Goal: Task Accomplishment & Management: Use online tool/utility

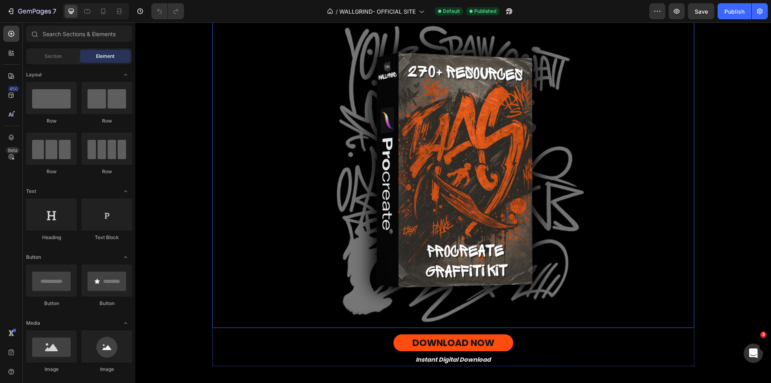
scroll to position [361, 0]
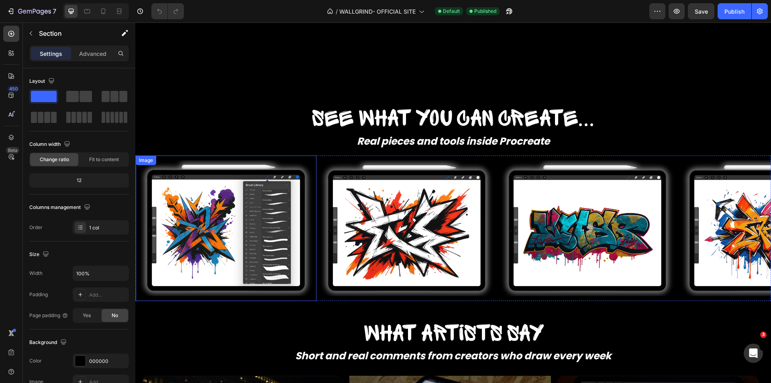
scroll to position [562, 0]
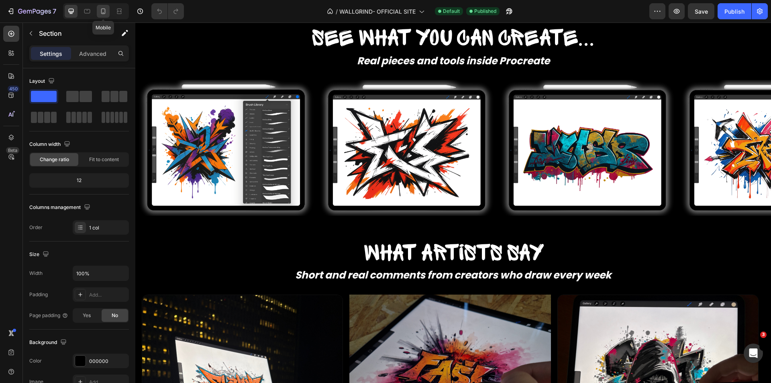
click at [99, 14] on icon at bounding box center [103, 11] width 8 height 8
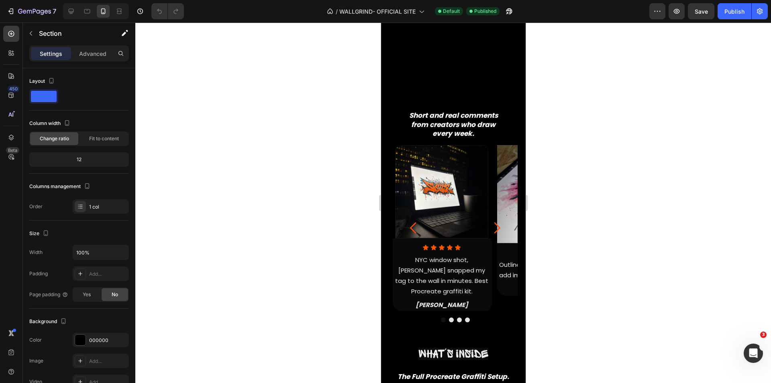
scroll to position [606, 0]
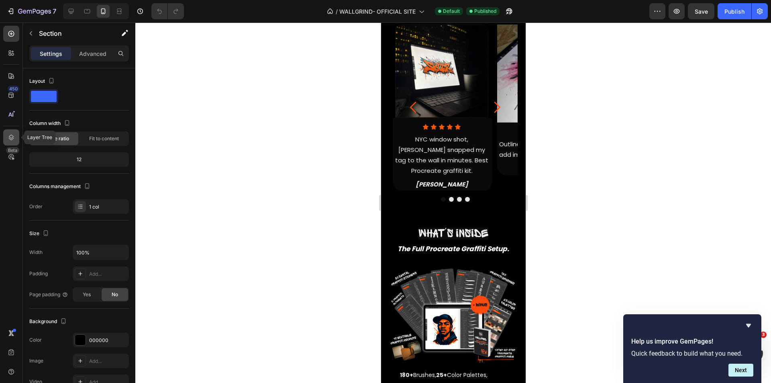
click at [10, 140] on icon at bounding box center [11, 137] width 8 height 8
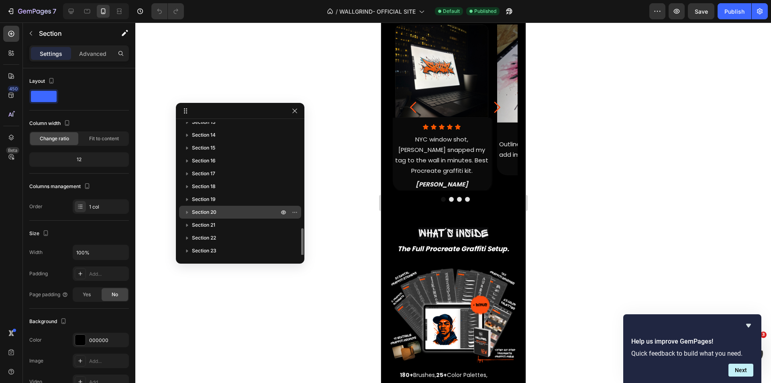
scroll to position [189, 0]
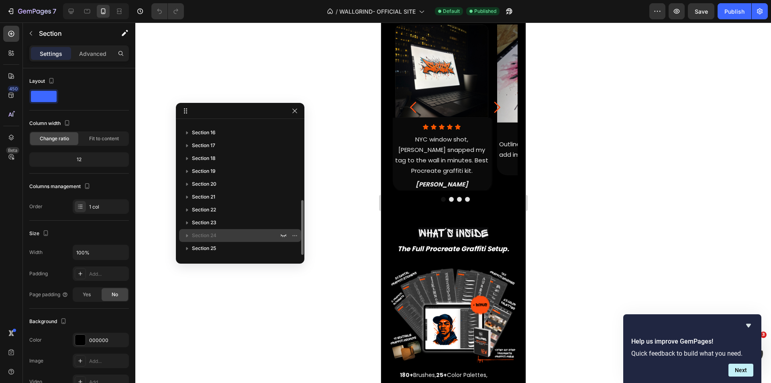
click at [193, 235] on span "Section 24" at bounding box center [204, 235] width 24 height 8
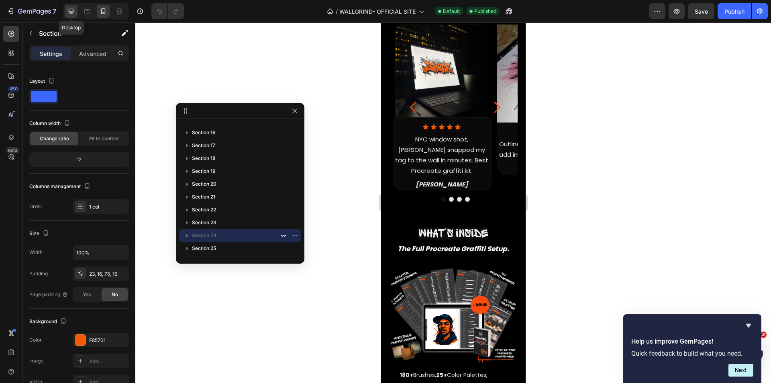
click at [76, 14] on div at bounding box center [71, 11] width 13 height 13
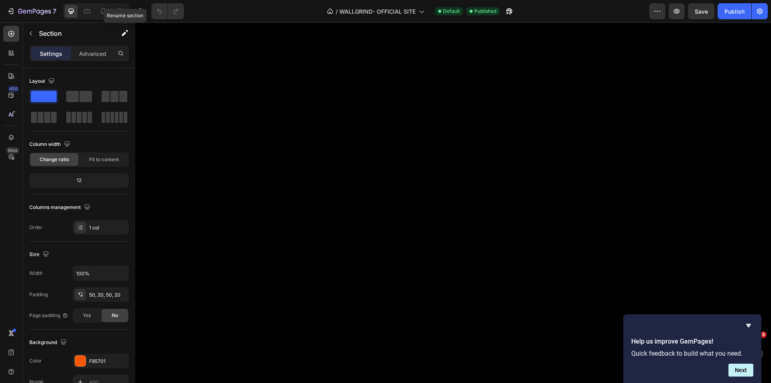
scroll to position [3289, 0]
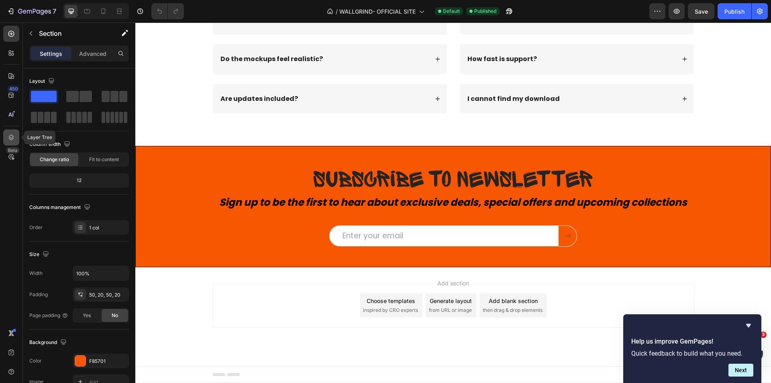
click at [12, 139] on icon at bounding box center [11, 138] width 5 height 6
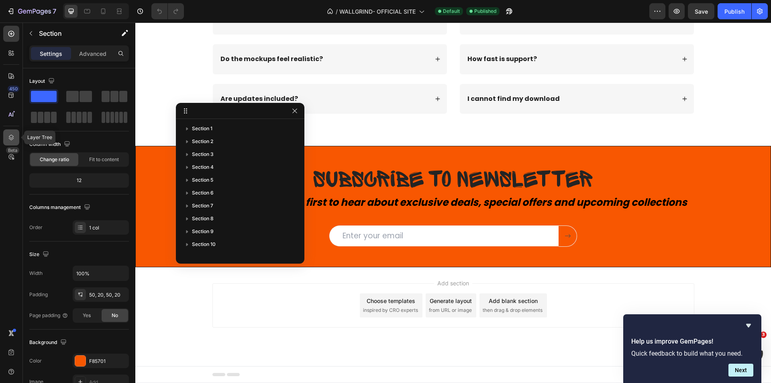
scroll to position [189, 0]
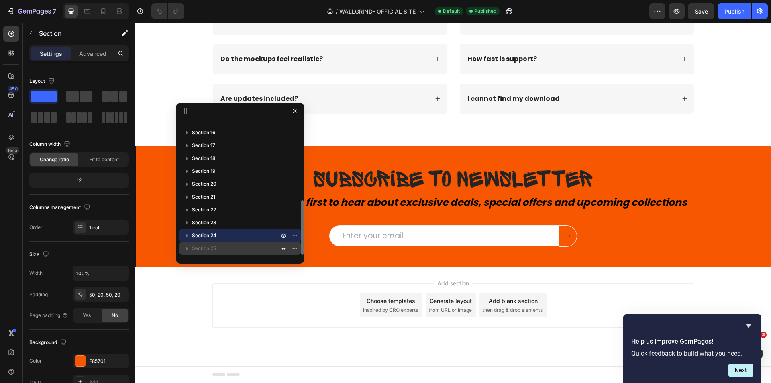
click at [206, 249] on span "Section 25" at bounding box center [204, 248] width 24 height 8
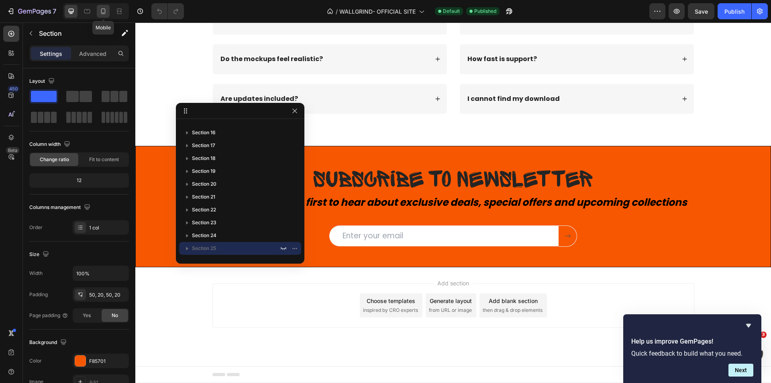
click at [102, 10] on icon at bounding box center [103, 11] width 8 height 8
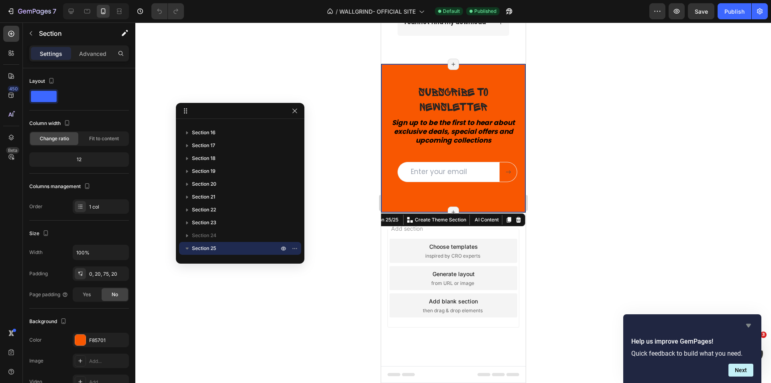
click at [749, 322] on icon "Hide survey" at bounding box center [749, 326] width 10 height 10
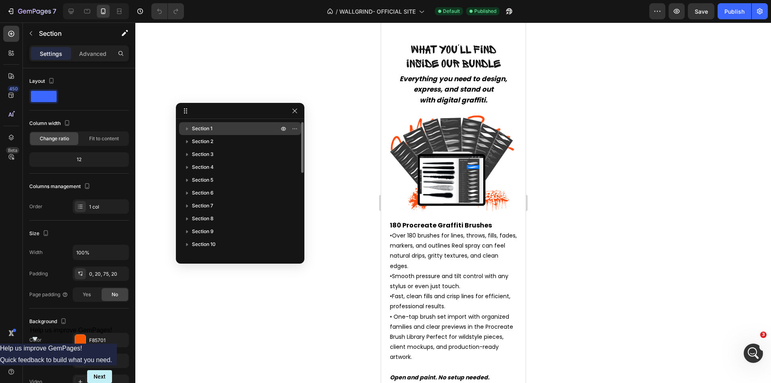
click at [215, 127] on p "Section 1" at bounding box center [236, 129] width 88 height 8
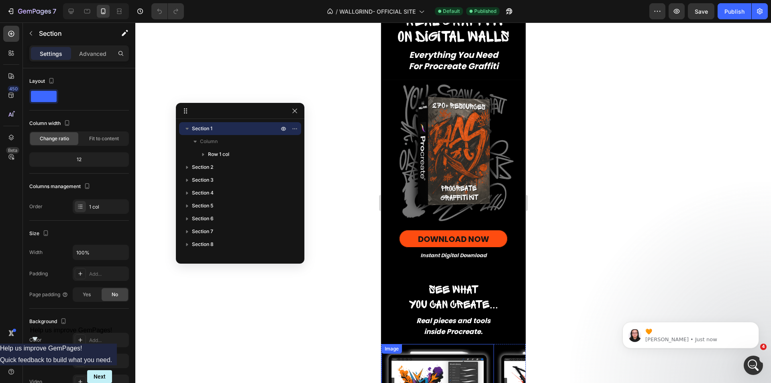
scroll to position [201, 0]
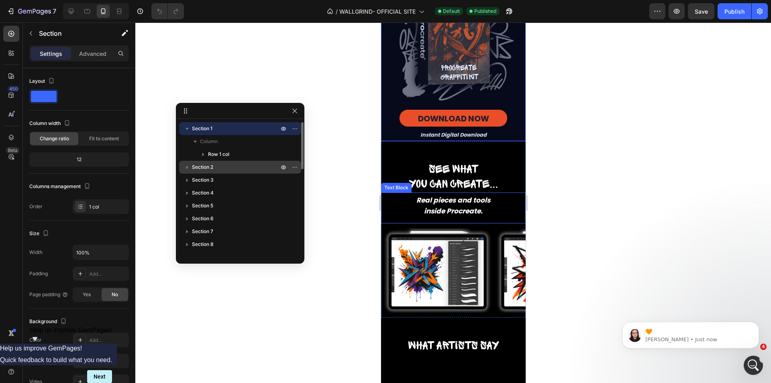
click at [207, 164] on span "Section 2" at bounding box center [202, 167] width 21 height 8
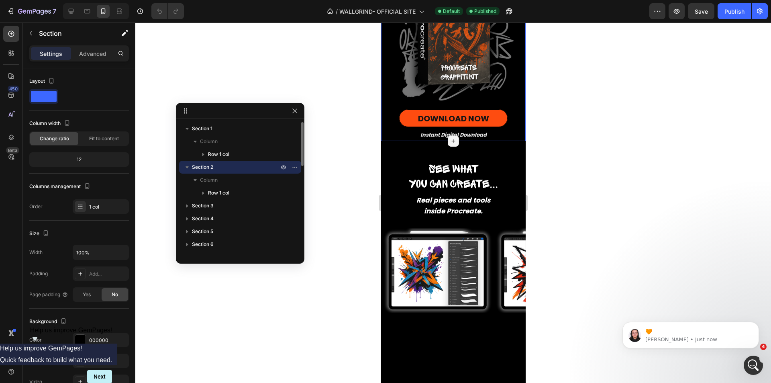
scroll to position [2, 0]
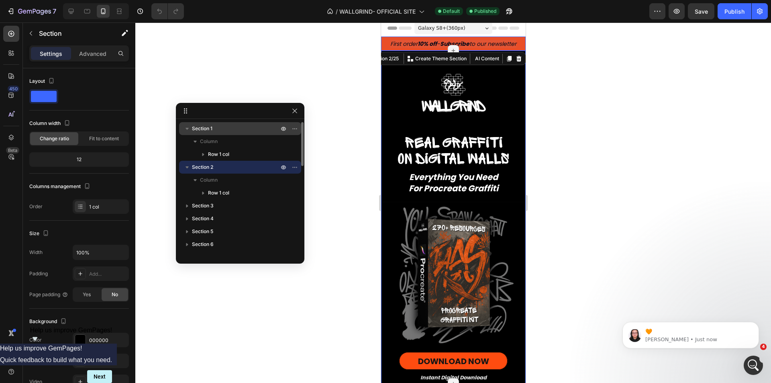
click at [221, 125] on p "Section 1" at bounding box center [236, 129] width 88 height 8
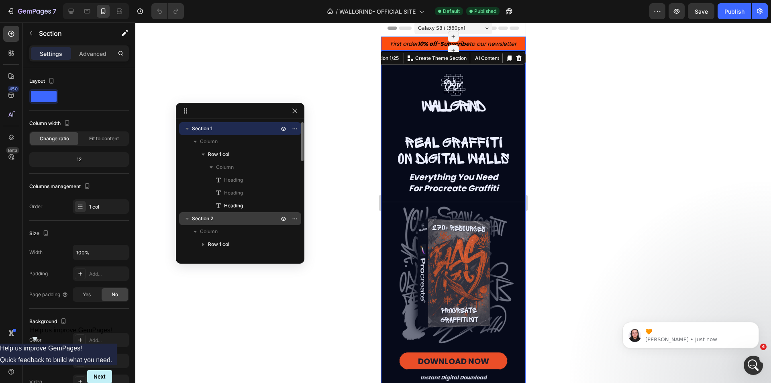
click at [212, 216] on span "Section 2" at bounding box center [202, 218] width 21 height 8
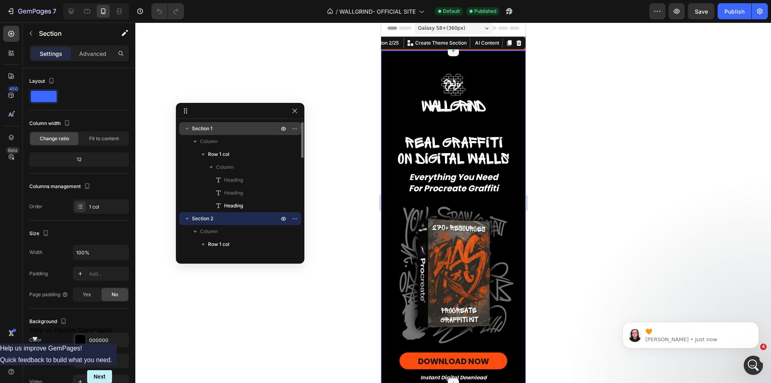
click at [188, 128] on icon "button" at bounding box center [187, 129] width 3 height 2
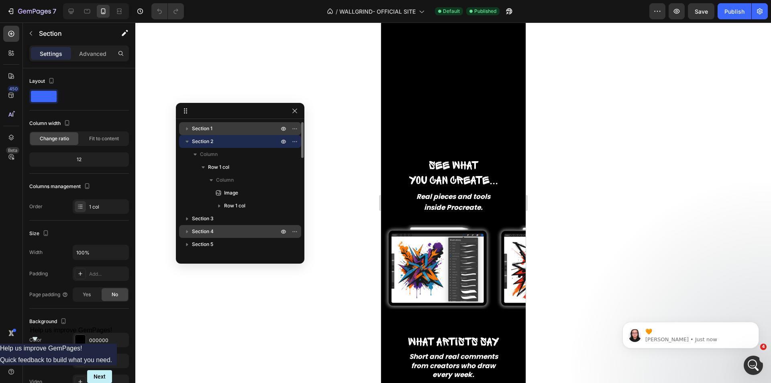
scroll to position [364, 0]
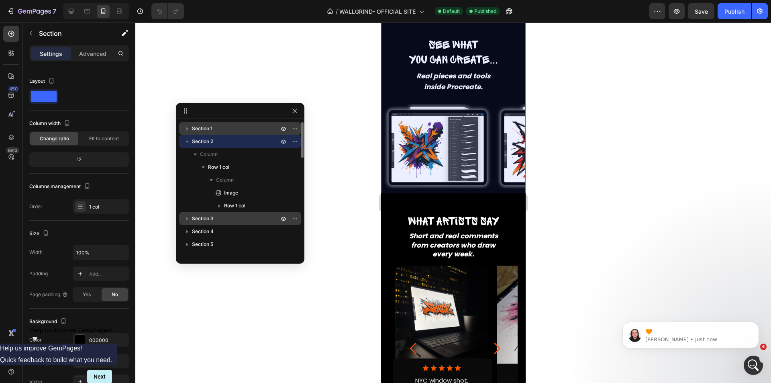
click at [203, 221] on span "Section 3" at bounding box center [203, 218] width 22 height 8
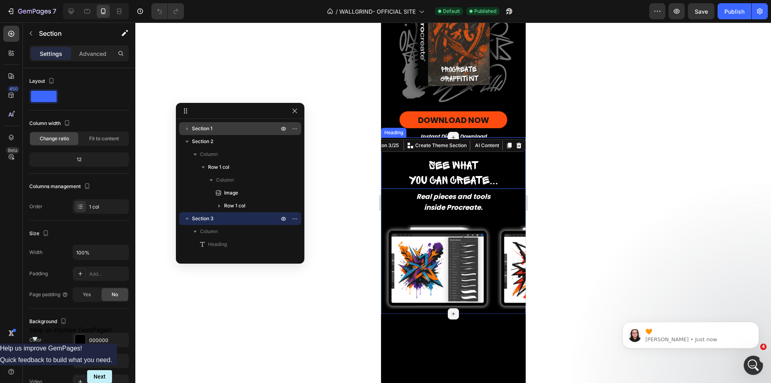
scroll to position [163, 0]
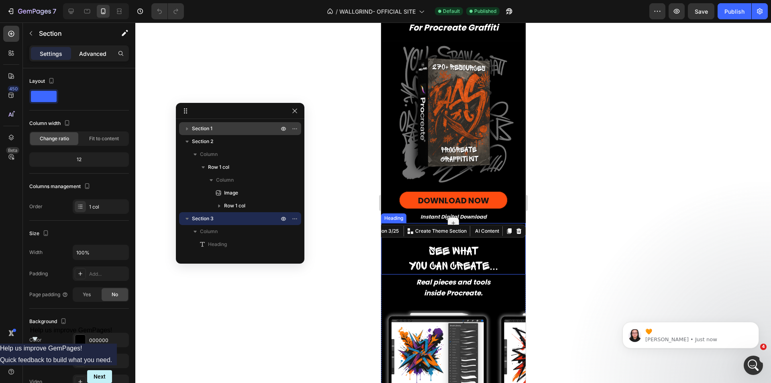
click at [88, 56] on p "Advanced" at bounding box center [92, 53] width 27 height 8
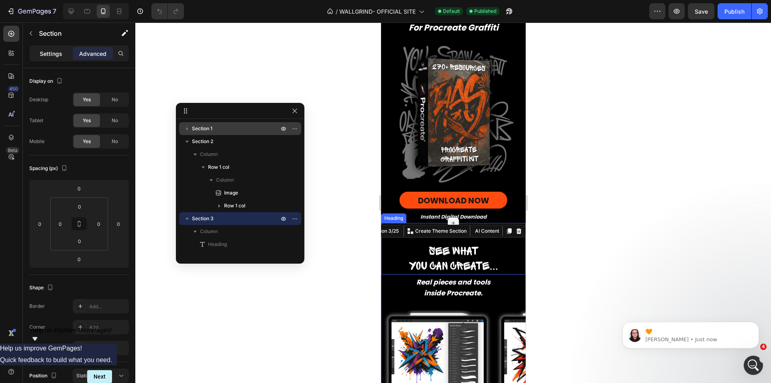
click at [53, 55] on p "Settings" at bounding box center [51, 53] width 22 height 8
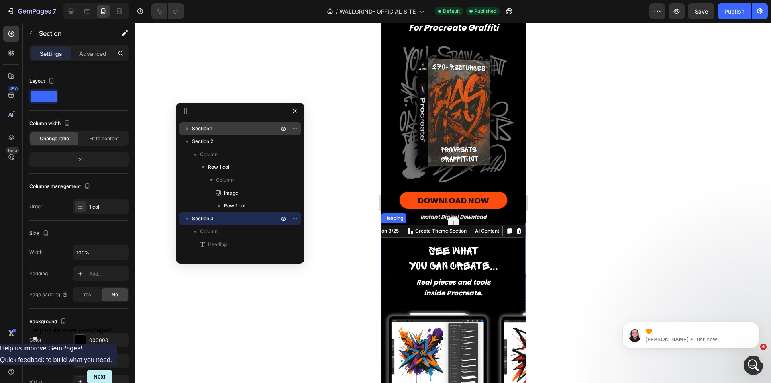
click at [449, 247] on span "See what" at bounding box center [453, 251] width 49 height 12
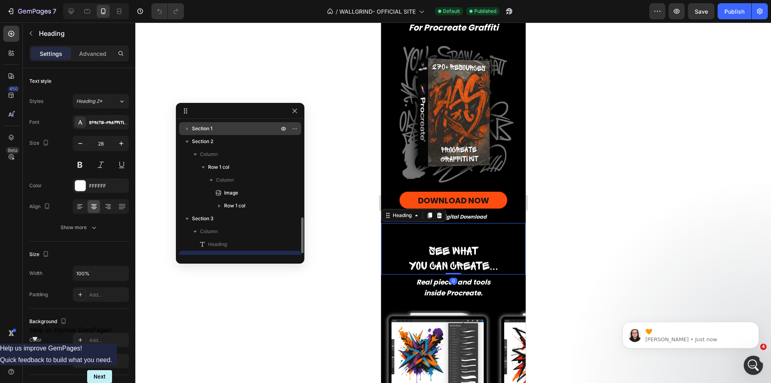
scroll to position [75, 0]
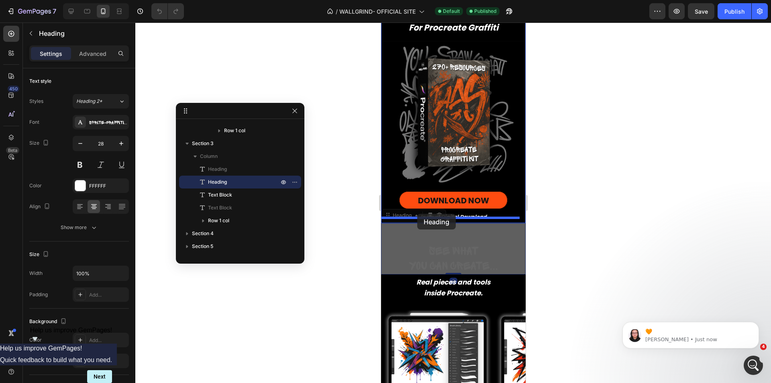
drag, startPoint x: 409, startPoint y: 212, endPoint x: 417, endPoint y: 214, distance: 7.9
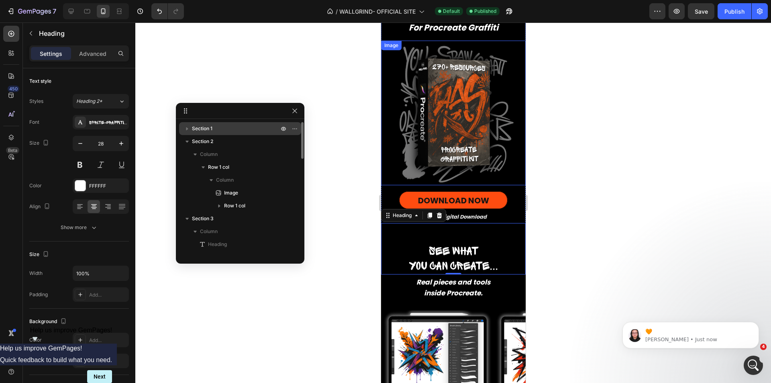
scroll to position [83, 0]
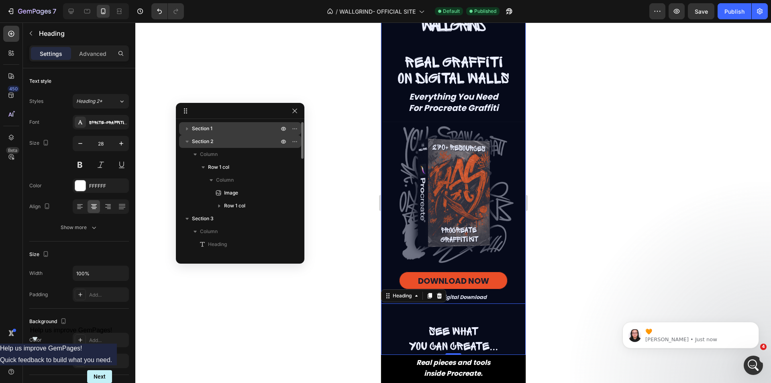
click at [222, 142] on p "Section 2" at bounding box center [236, 141] width 88 height 8
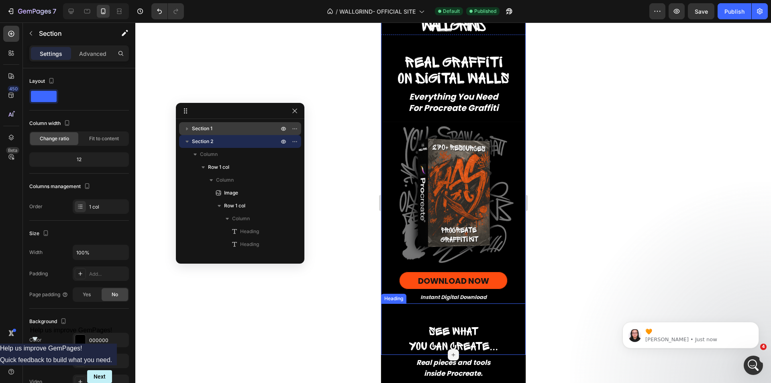
scroll to position [163, 0]
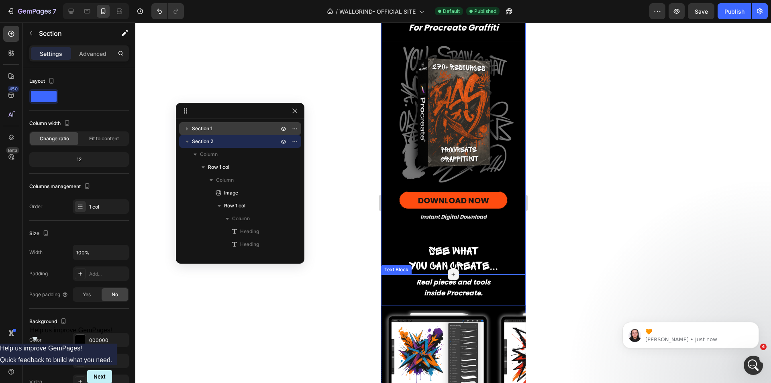
click at [404, 282] on p "Real pieces and tools inside Procreate." at bounding box center [453, 287] width 127 height 21
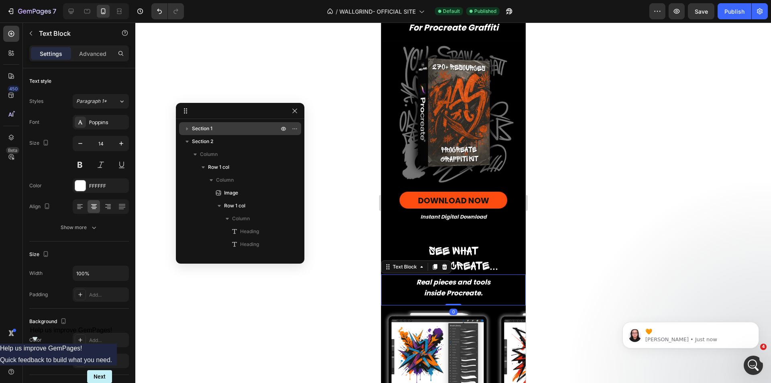
scroll to position [242, 0]
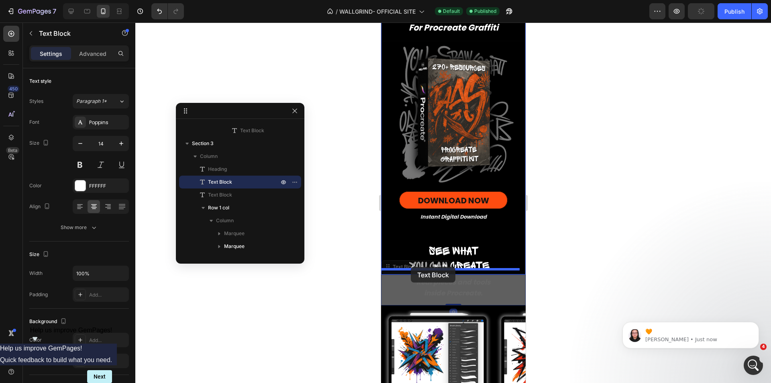
drag, startPoint x: 402, startPoint y: 266, endPoint x: 410, endPoint y: 267, distance: 8.1
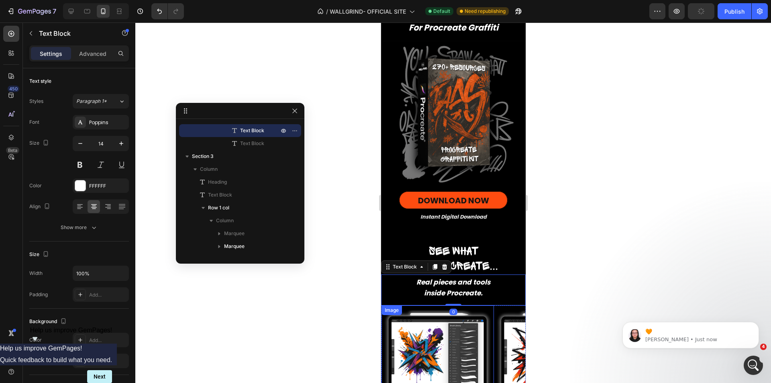
click at [401, 314] on div "Image" at bounding box center [437, 352] width 112 height 94
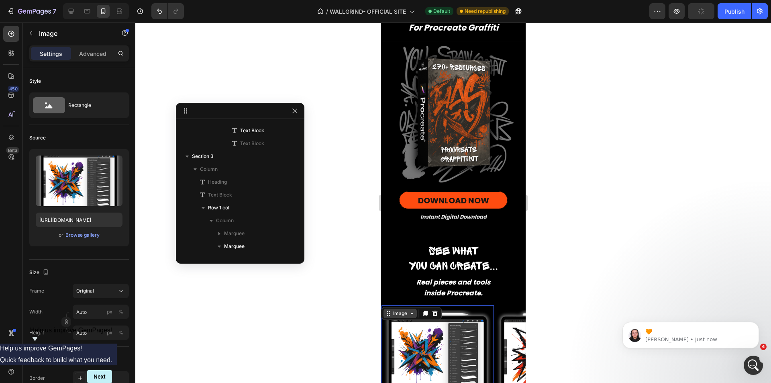
scroll to position [332, 0]
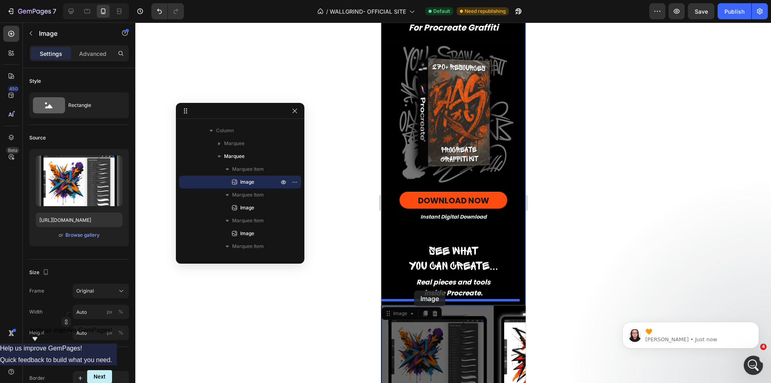
drag, startPoint x: 403, startPoint y: 308, endPoint x: 414, endPoint y: 290, distance: 21.1
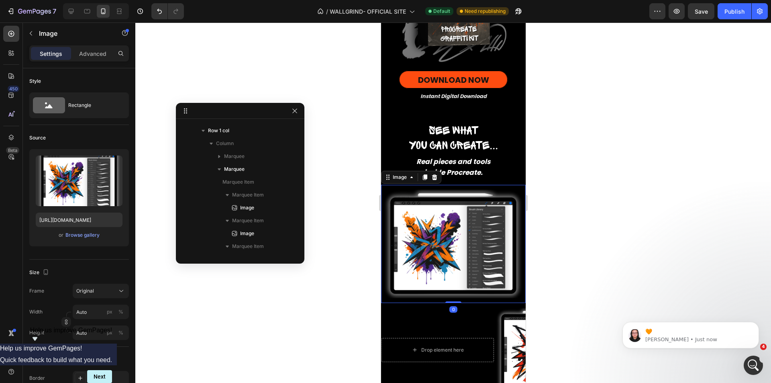
scroll to position [364, 0]
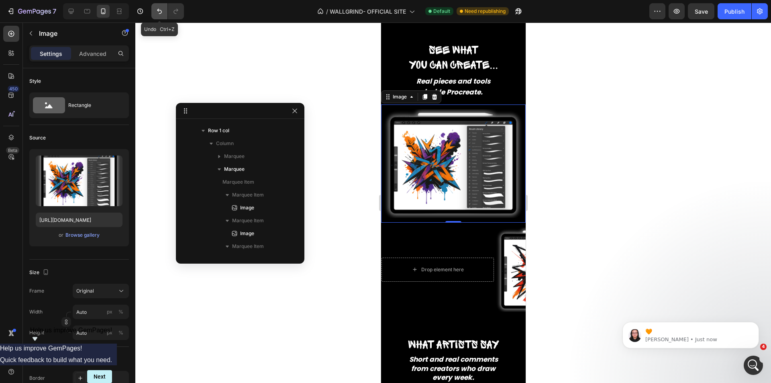
click at [160, 11] on icon "Undo/Redo" at bounding box center [159, 11] width 8 height 8
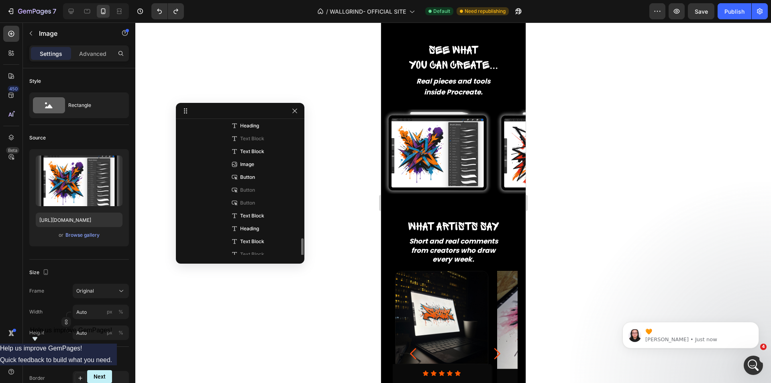
scroll to position [212, 0]
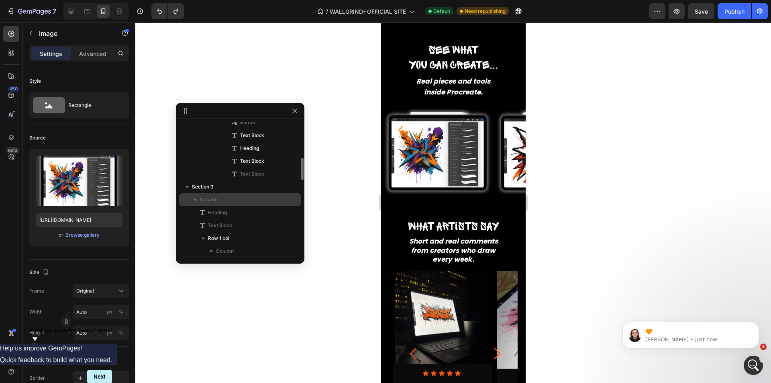
click at [199, 200] on icon "button" at bounding box center [195, 200] width 8 height 8
click at [221, 198] on p "Column" at bounding box center [240, 200] width 80 height 8
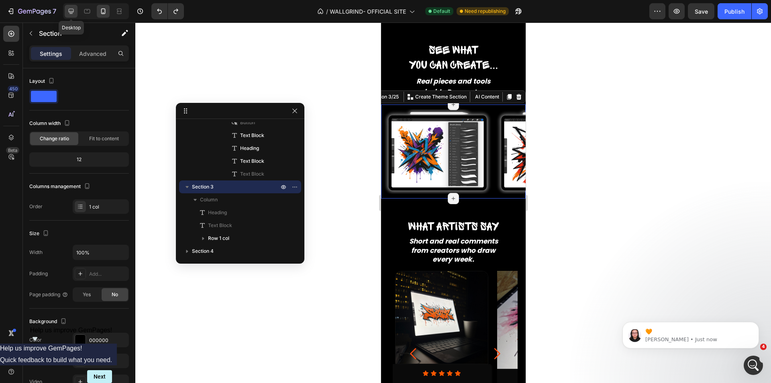
click at [73, 13] on icon at bounding box center [71, 11] width 8 height 8
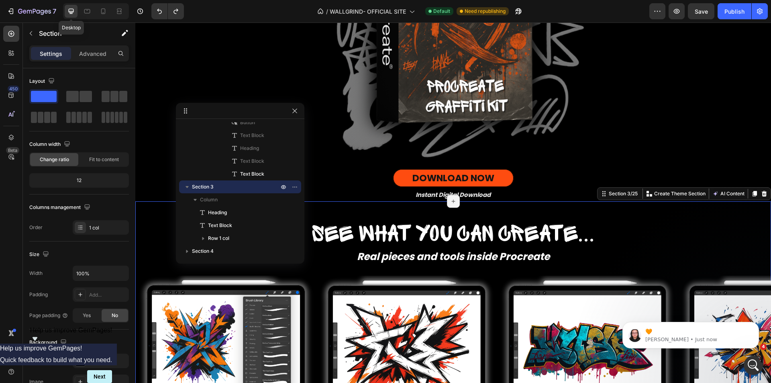
scroll to position [516, 0]
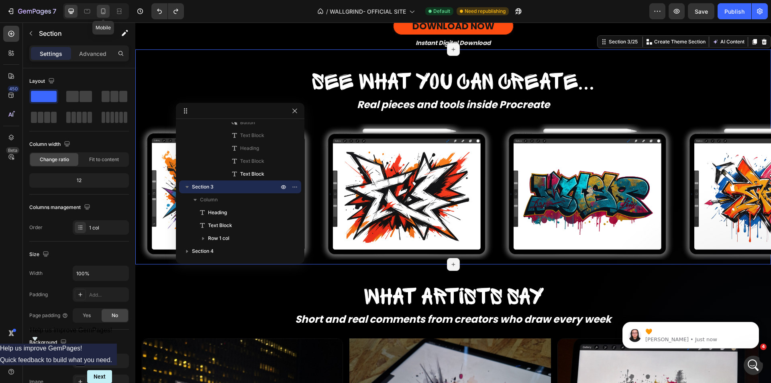
click at [99, 14] on div at bounding box center [103, 11] width 13 height 13
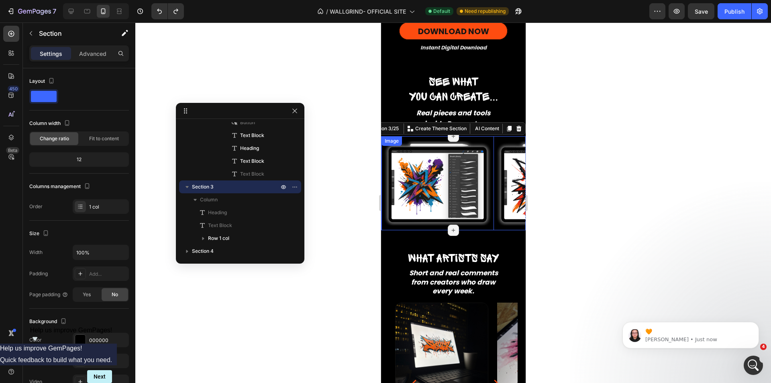
scroll to position [292, 0]
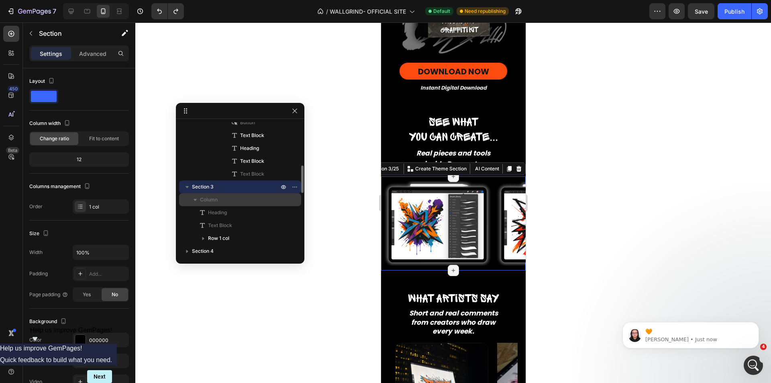
click at [233, 199] on p "Column" at bounding box center [240, 200] width 80 height 8
click at [194, 201] on icon "button" at bounding box center [195, 200] width 8 height 8
click at [192, 200] on icon "button" at bounding box center [195, 200] width 8 height 8
click at [193, 186] on span "Section 3" at bounding box center [203, 187] width 22 height 8
click at [188, 186] on icon "button" at bounding box center [187, 187] width 8 height 8
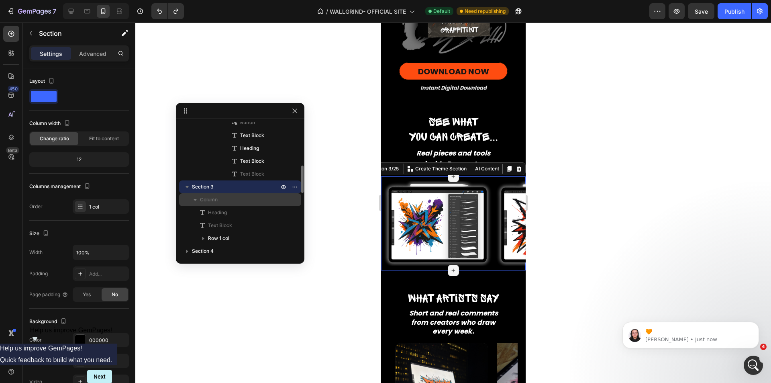
click at [211, 203] on span "Column" at bounding box center [209, 200] width 18 height 8
click at [194, 201] on icon "button" at bounding box center [195, 200] width 8 height 8
click at [71, 14] on icon at bounding box center [71, 11] width 5 height 5
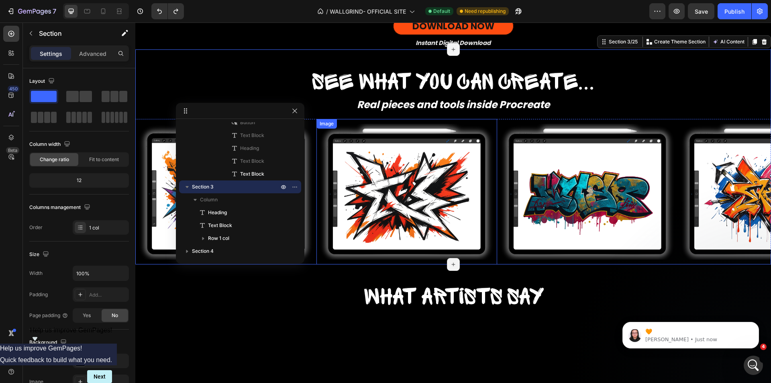
scroll to position [395, 0]
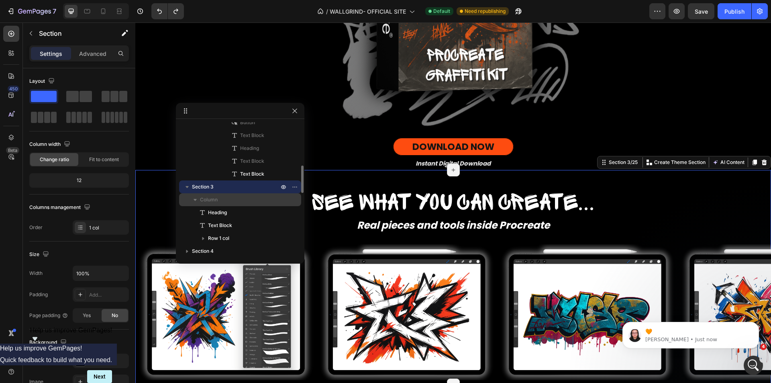
click at [218, 198] on p "Column" at bounding box center [240, 200] width 80 height 8
click at [208, 200] on span "Column" at bounding box center [209, 200] width 18 height 8
click at [235, 200] on p "Column" at bounding box center [240, 200] width 80 height 8
click at [237, 200] on p "Column" at bounding box center [240, 200] width 80 height 8
click at [90, 61] on div "Settings Advanced" at bounding box center [79, 56] width 112 height 23
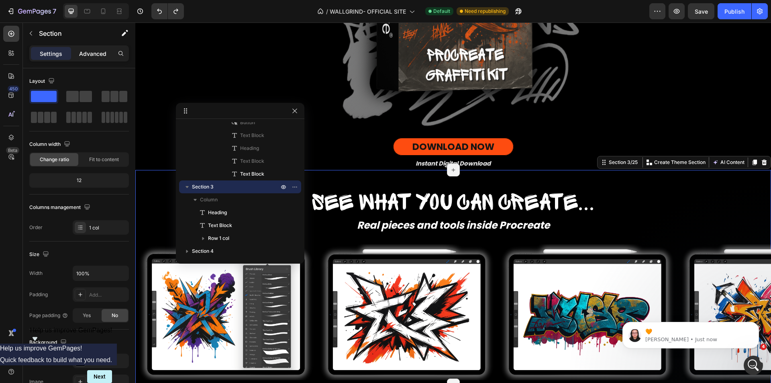
click at [94, 55] on p "Advanced" at bounding box center [92, 53] width 27 height 8
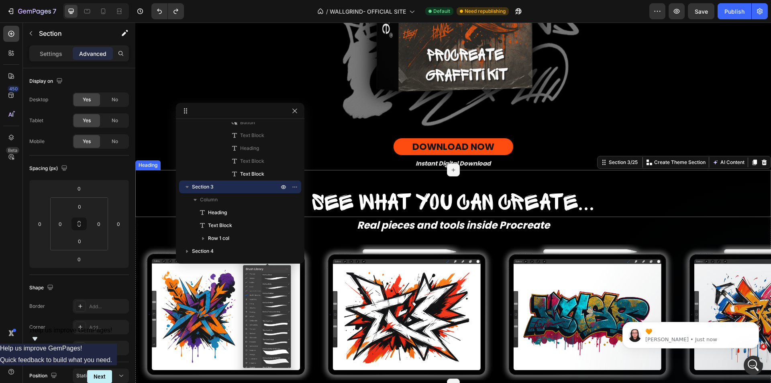
click at [381, 182] on div "See what you can create... Heading" at bounding box center [453, 193] width 636 height 47
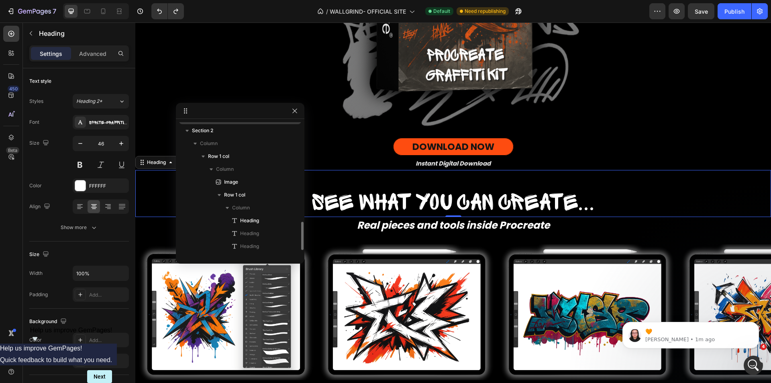
scroll to position [131, 0]
click at [101, 13] on icon at bounding box center [103, 11] width 8 height 8
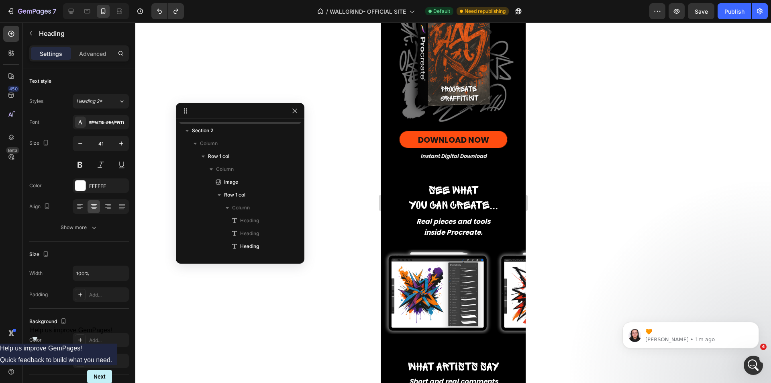
scroll to position [212, 0]
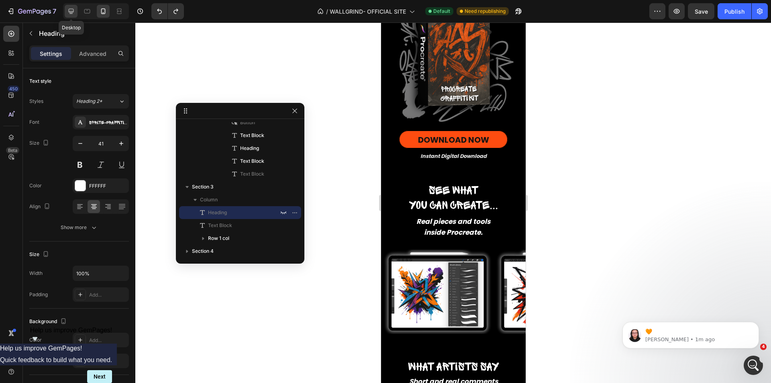
click at [74, 14] on icon at bounding box center [71, 11] width 8 height 8
type input "46"
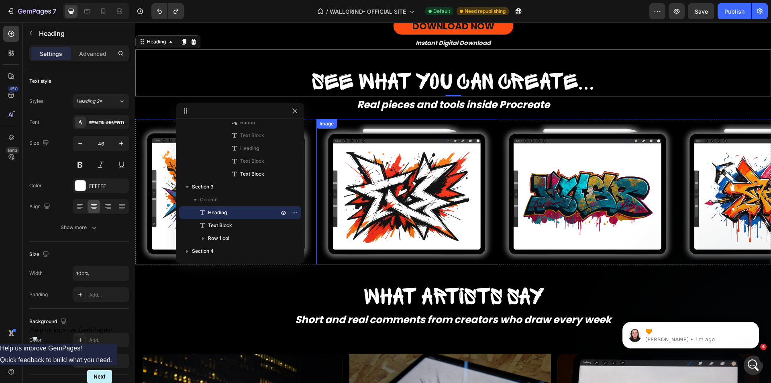
scroll to position [435, 0]
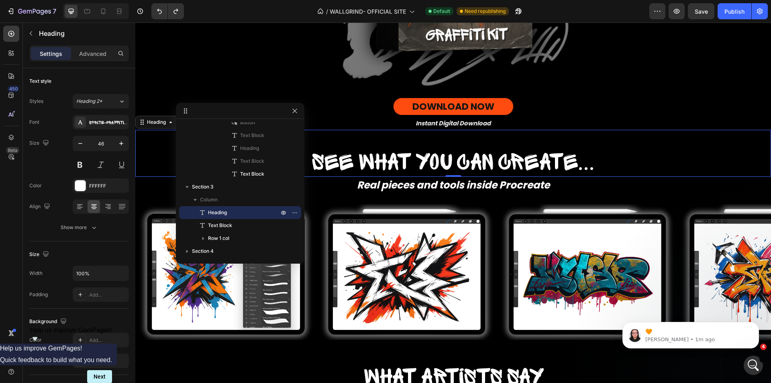
click at [402, 139] on div "See what you can create... Heading 0" at bounding box center [453, 153] width 636 height 47
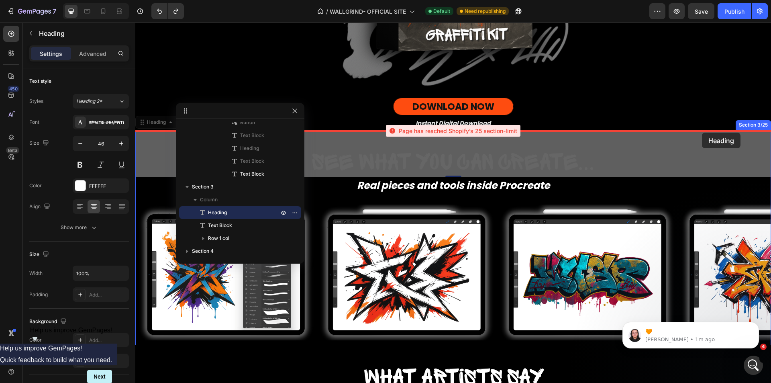
drag, startPoint x: 399, startPoint y: 140, endPoint x: 702, endPoint y: 133, distance: 303.3
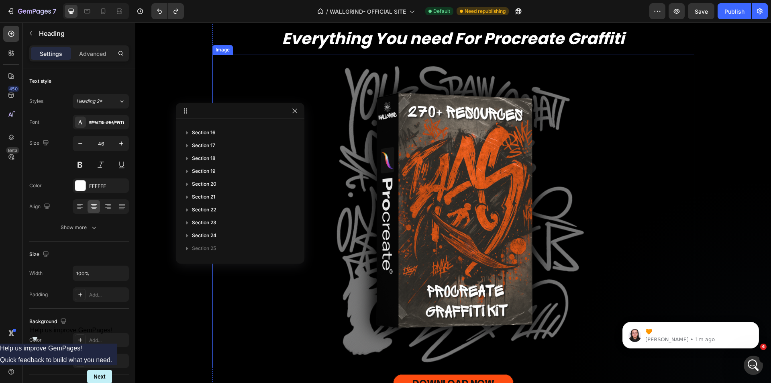
scroll to position [361, 0]
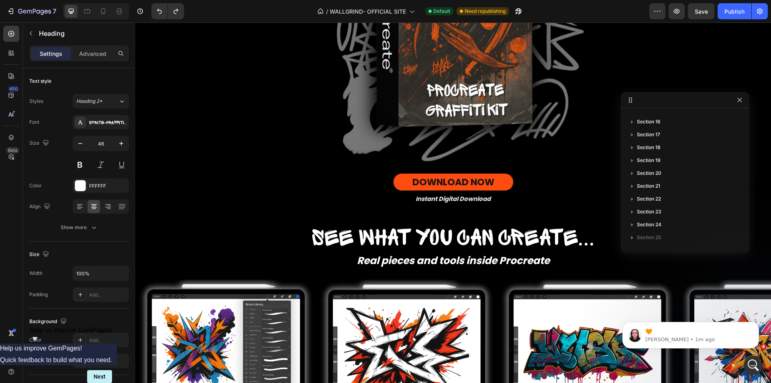
drag, startPoint x: 226, startPoint y: 114, endPoint x: 672, endPoint y: 103, distance: 445.5
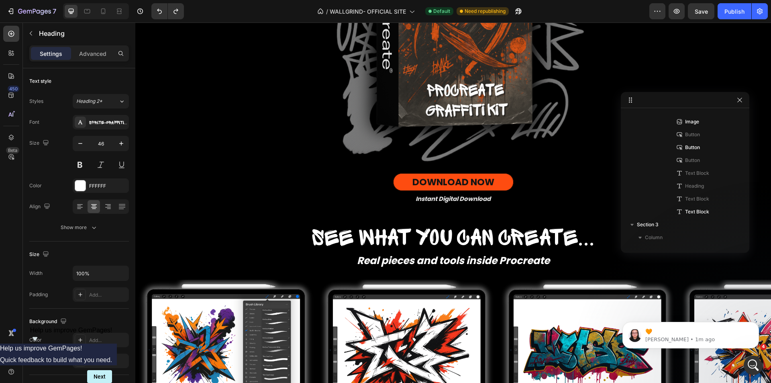
click at [382, 255] on div "Real pieces and tools inside Procreate Text Block" at bounding box center [453, 263] width 636 height 22
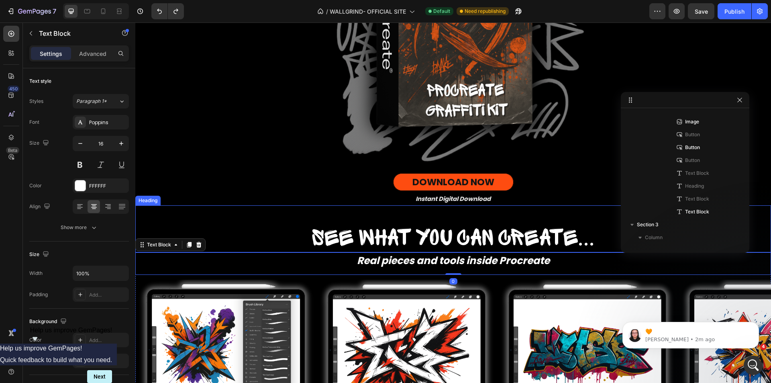
click at [336, 236] on span "See what you can create..." at bounding box center [453, 238] width 283 height 24
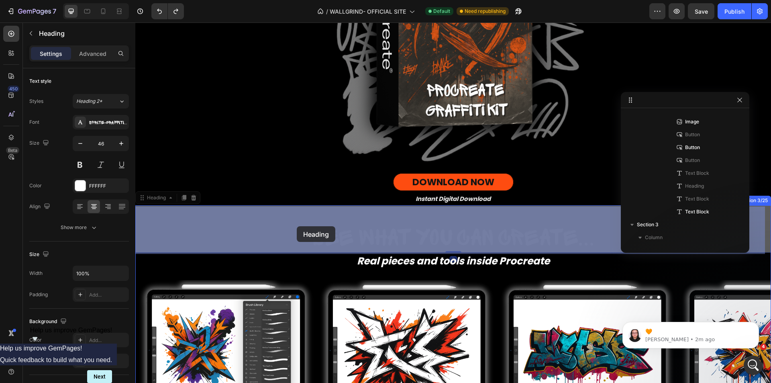
drag, startPoint x: 157, startPoint y: 200, endPoint x: 297, endPoint y: 226, distance: 142.2
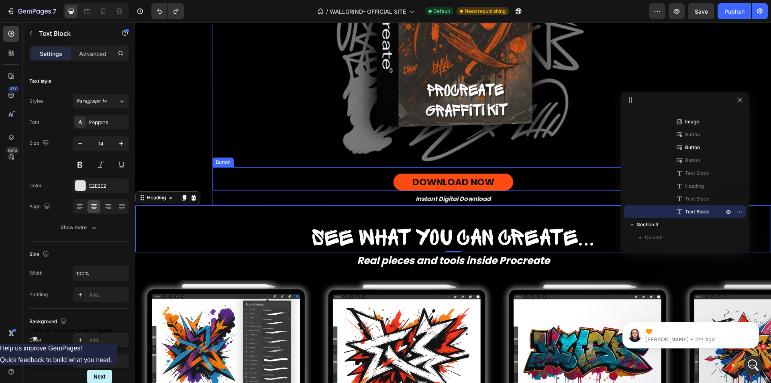
click at [269, 194] on div "Instant Digital Download" at bounding box center [453, 199] width 482 height 12
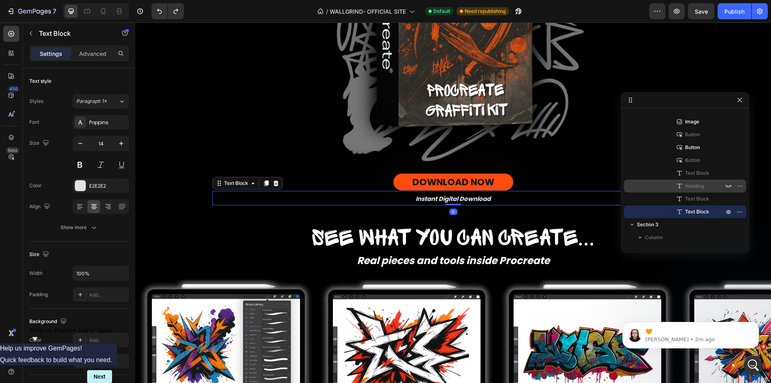
scroll to position [2, 0]
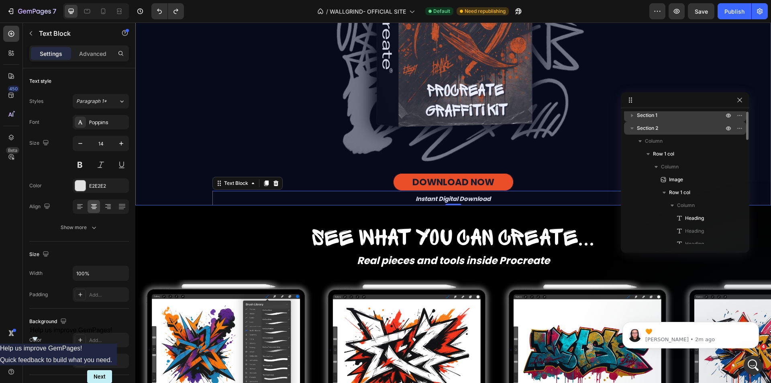
click at [666, 129] on p "Section 2" at bounding box center [681, 128] width 88 height 8
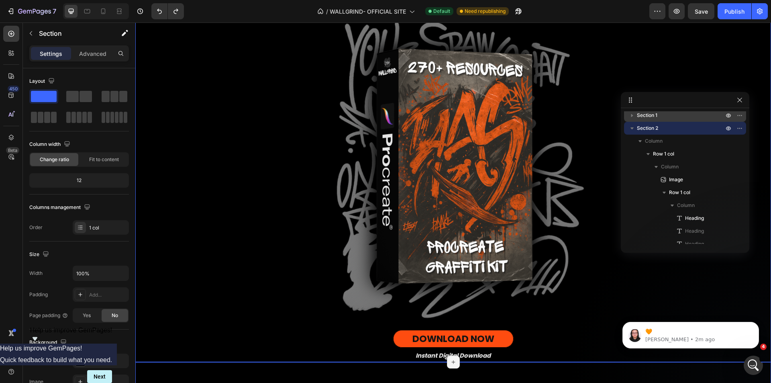
scroll to position [365, 0]
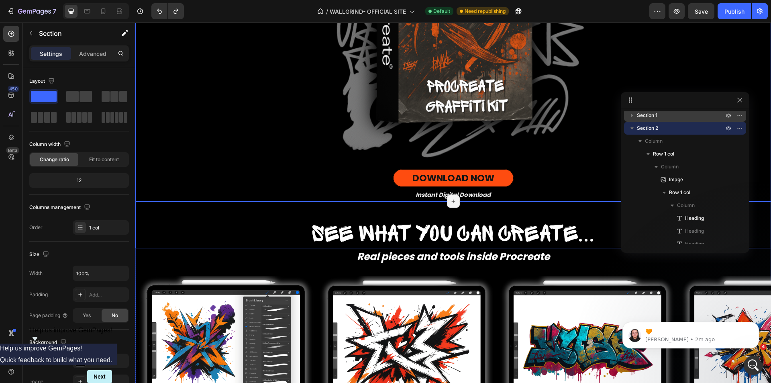
click at [192, 226] on h2 "See what you can create..." at bounding box center [453, 234] width 636 height 27
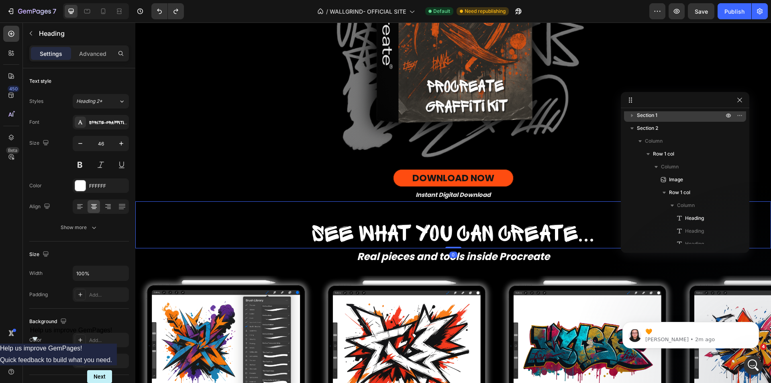
scroll to position [242, 0]
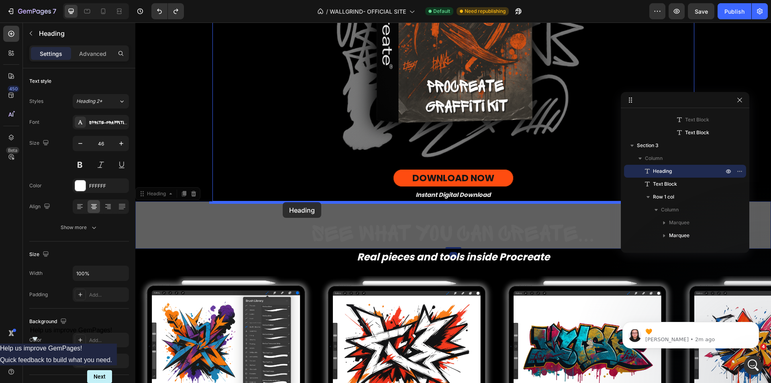
drag, startPoint x: 163, startPoint y: 196, endPoint x: 283, endPoint y: 202, distance: 120.3
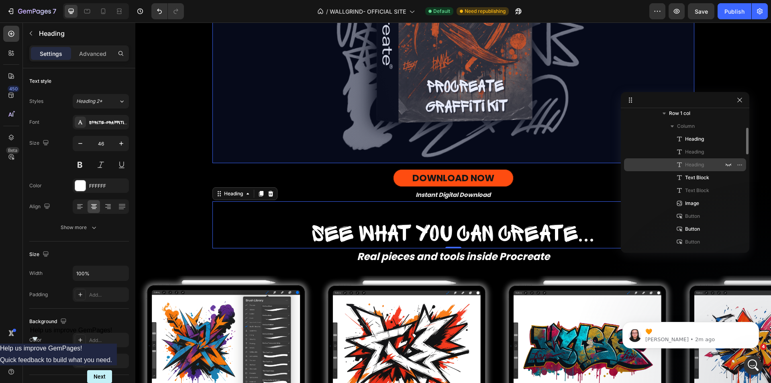
scroll to position [0, 0]
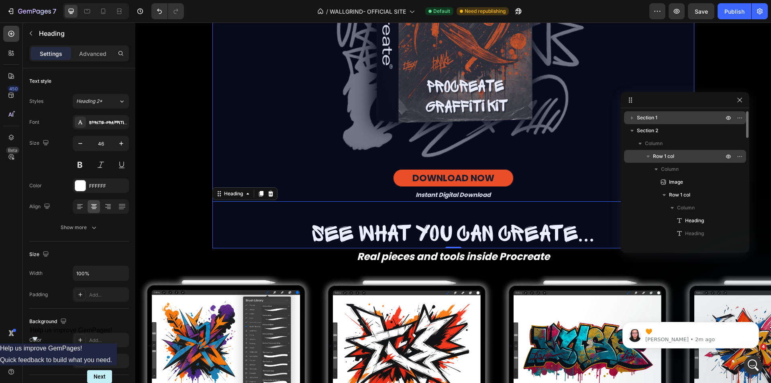
click at [650, 158] on icon "button" at bounding box center [648, 156] width 8 height 8
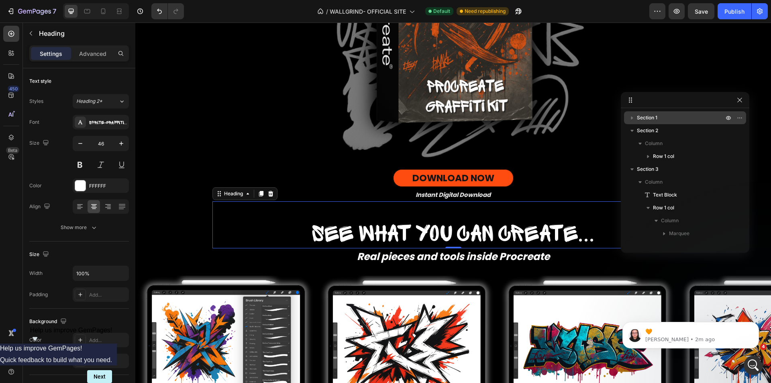
click at [268, 226] on h2 "See what you can create..." at bounding box center [453, 234] width 482 height 27
click at [302, 272] on div "Image" at bounding box center [226, 343] width 181 height 145
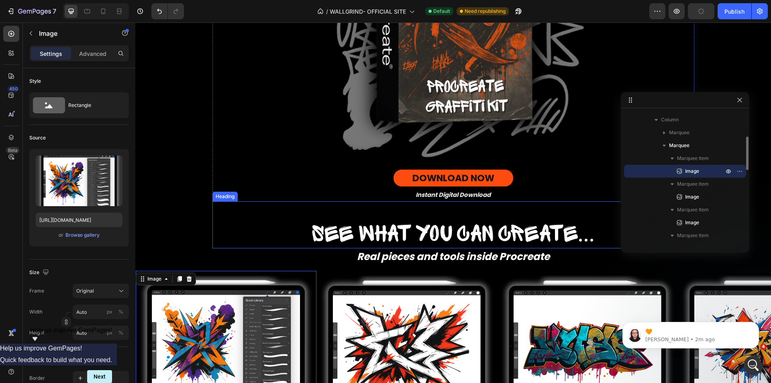
click at [277, 227] on p "⁠⁠⁠⁠⁠⁠⁠ See what you can create..." at bounding box center [453, 235] width 480 height 26
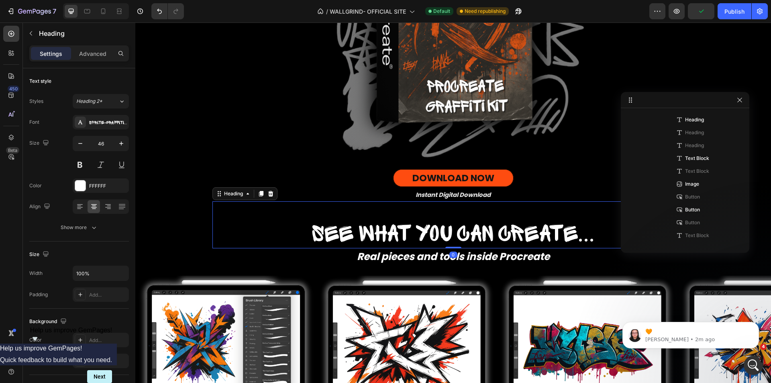
scroll to position [216, 0]
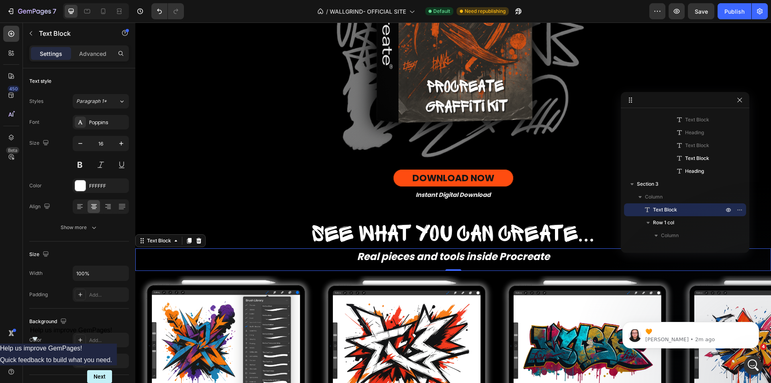
click at [288, 268] on div "Real pieces and tools inside Procreate Text Block 0" at bounding box center [453, 259] width 636 height 22
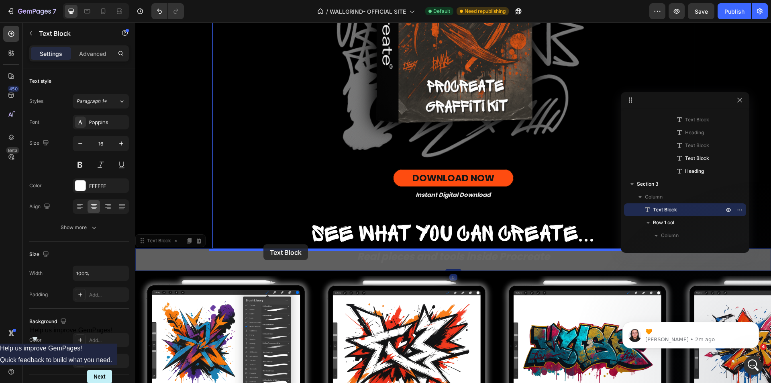
drag, startPoint x: 166, startPoint y: 243, endPoint x: 263, endPoint y: 244, distance: 97.6
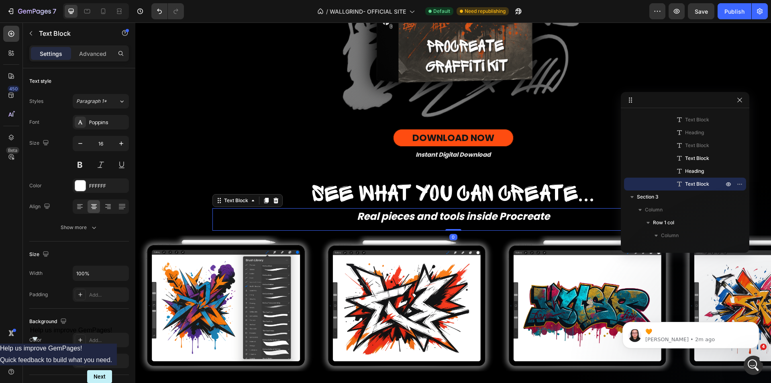
scroll to position [446, 0]
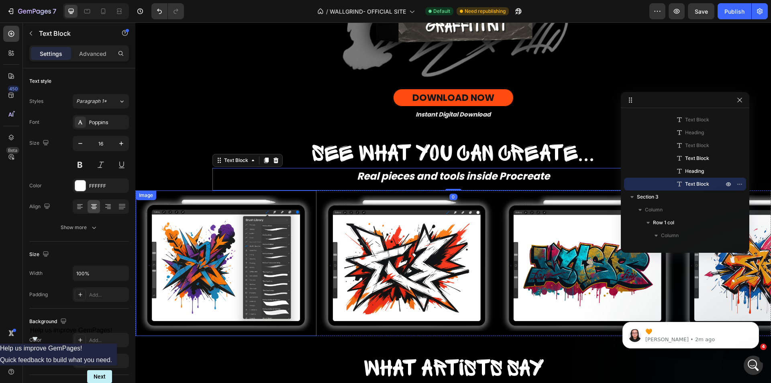
click at [314, 244] on img at bounding box center [226, 263] width 181 height 136
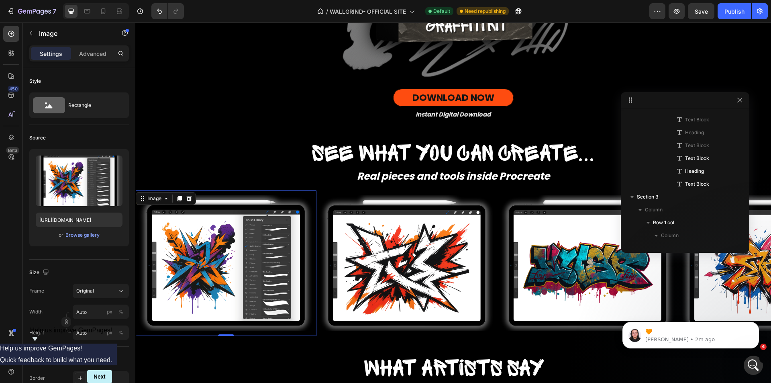
scroll to position [332, 0]
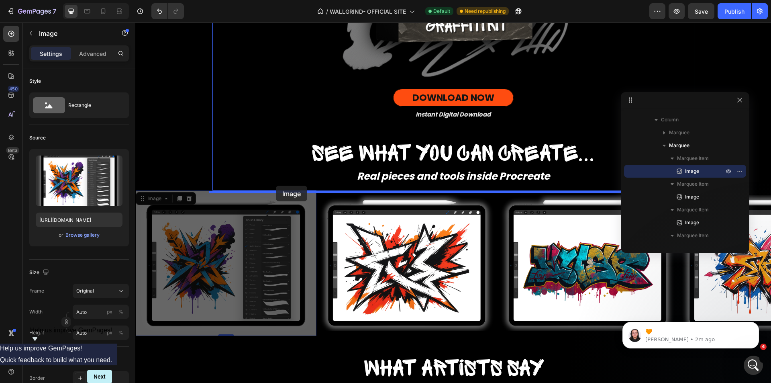
drag, startPoint x: 154, startPoint y: 202, endPoint x: 276, endPoint y: 186, distance: 122.9
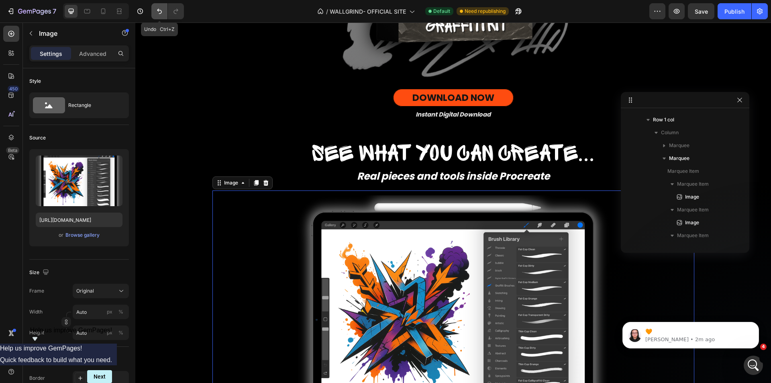
click at [160, 16] on button "Undo/Redo" at bounding box center [159, 11] width 16 height 16
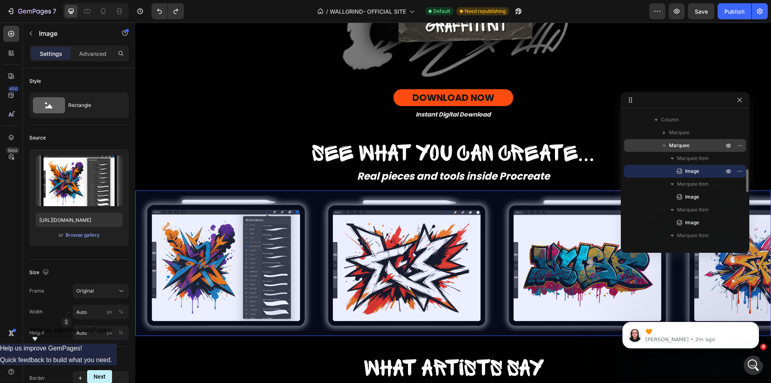
click at [689, 145] on span "Marquee" at bounding box center [679, 145] width 20 height 8
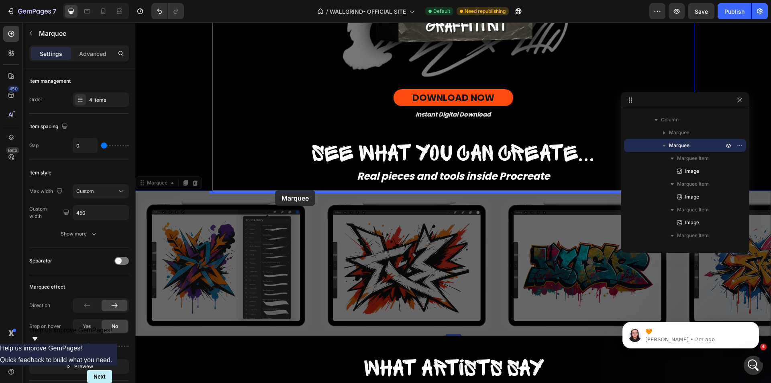
drag, startPoint x: 164, startPoint y: 188, endPoint x: 275, endPoint y: 190, distance: 111.3
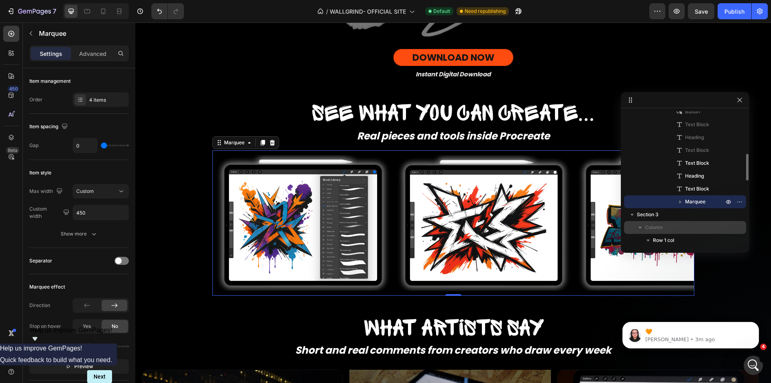
scroll to position [252, 0]
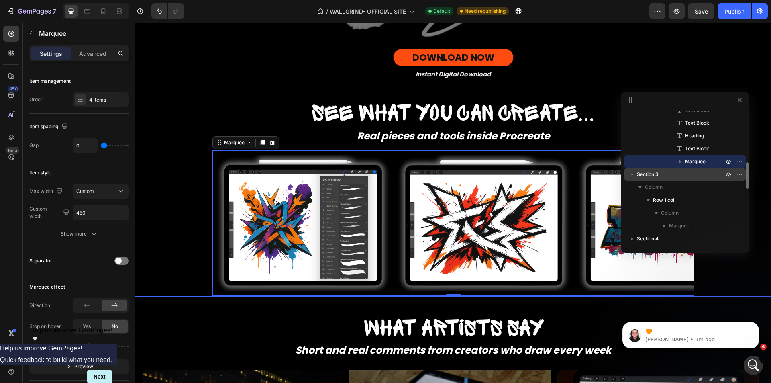
click at [655, 178] on span "Section 3" at bounding box center [648, 174] width 22 height 8
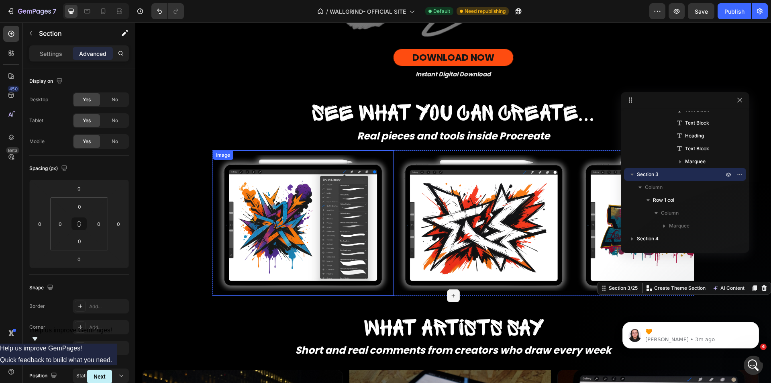
scroll to position [526, 0]
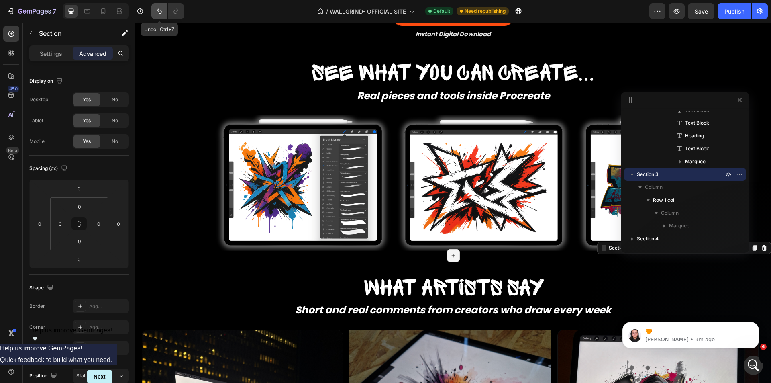
click at [159, 13] on icon "Undo/Redo" at bounding box center [159, 11] width 8 height 8
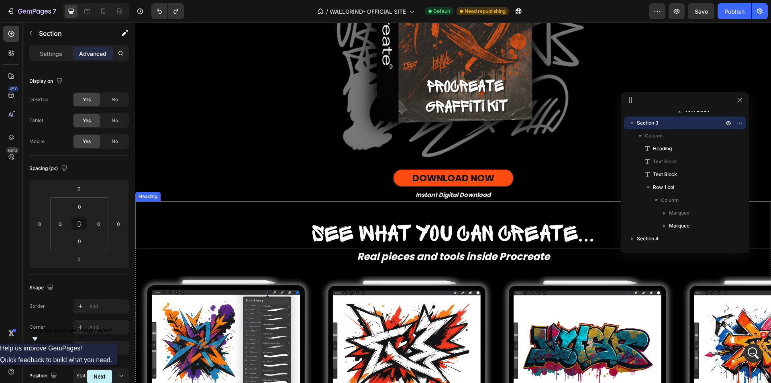
scroll to position [446, 0]
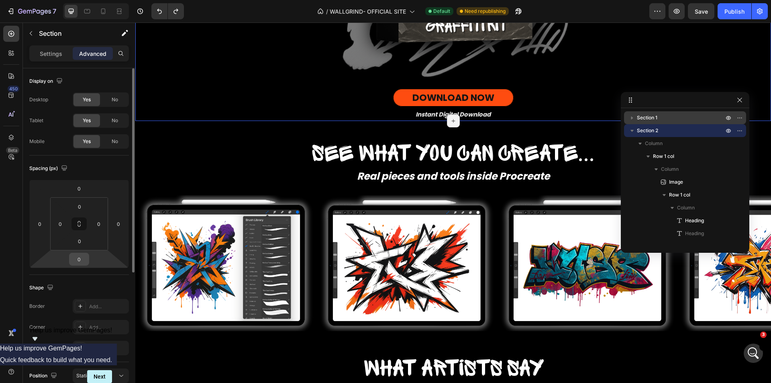
click at [79, 255] on input "0" at bounding box center [79, 259] width 16 height 12
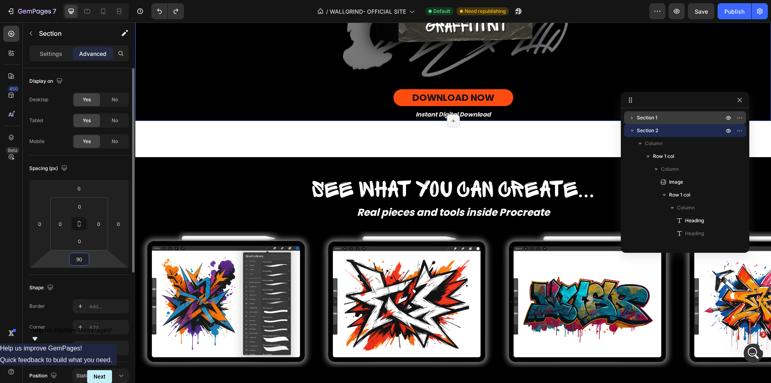
type input "9"
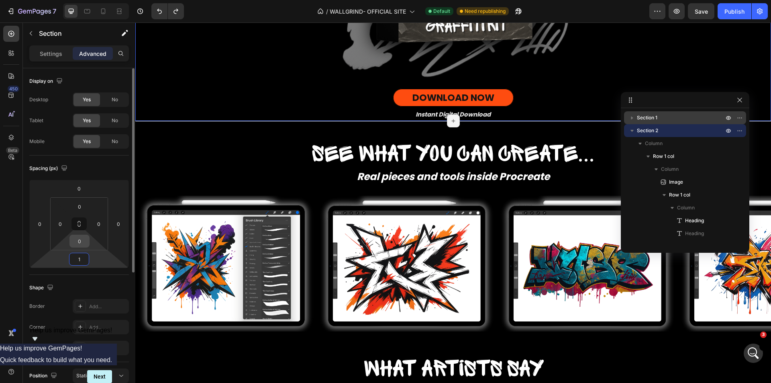
click at [87, 243] on input "0" at bounding box center [79, 241] width 16 height 12
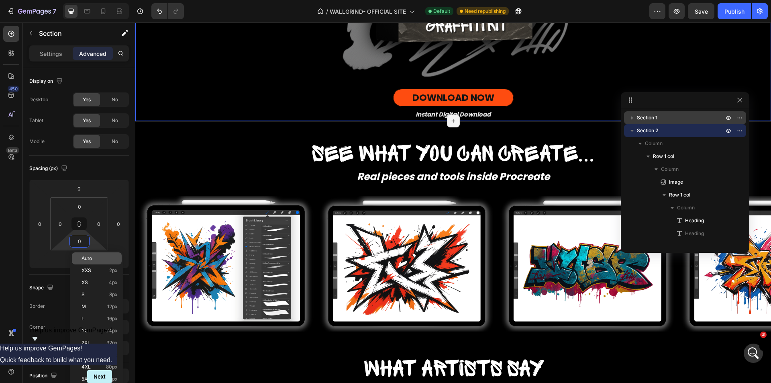
click at [65, 0] on html "7 / WALLGRIND- OFFICIAL SITE Default Need republishing Preview Save Publish 450…" at bounding box center [385, 0] width 771 height 0
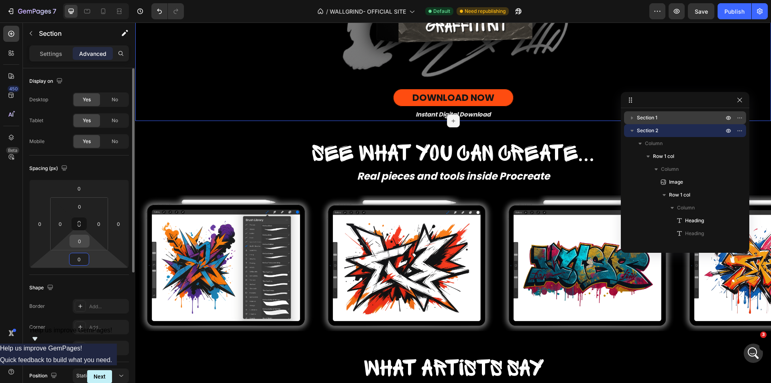
type input "0"
click at [82, 244] on input "0" at bounding box center [79, 241] width 16 height 12
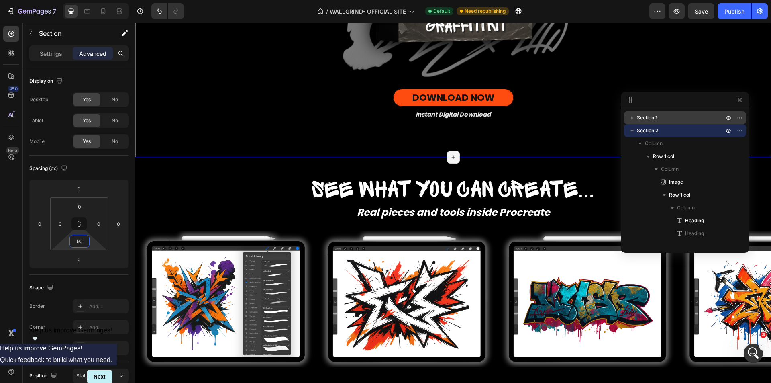
type input "90"
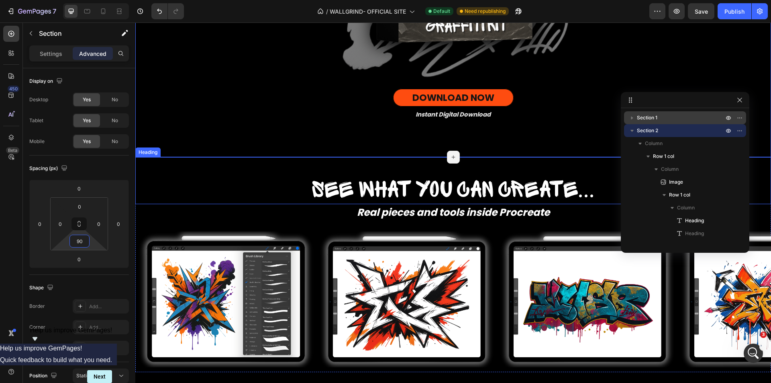
click at [232, 180] on h2 "See what you can create..." at bounding box center [453, 190] width 636 height 27
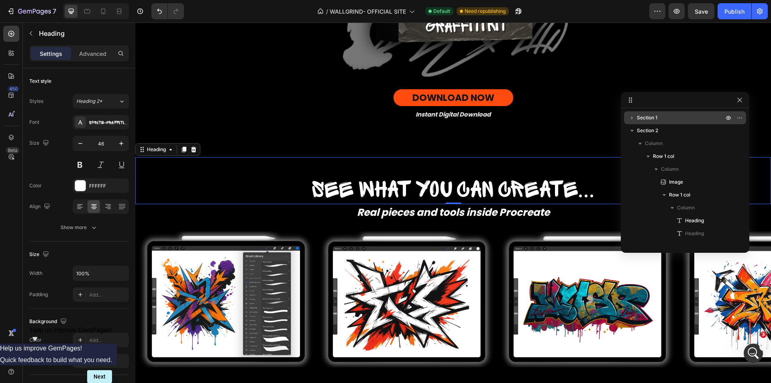
scroll to position [229, 0]
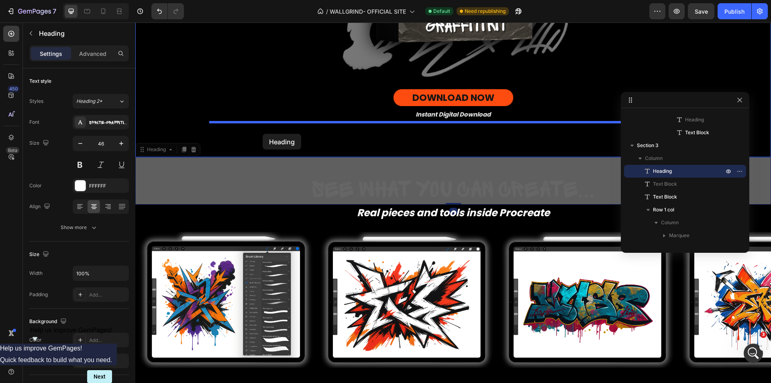
drag, startPoint x: 154, startPoint y: 153, endPoint x: 263, endPoint y: 134, distance: 110.5
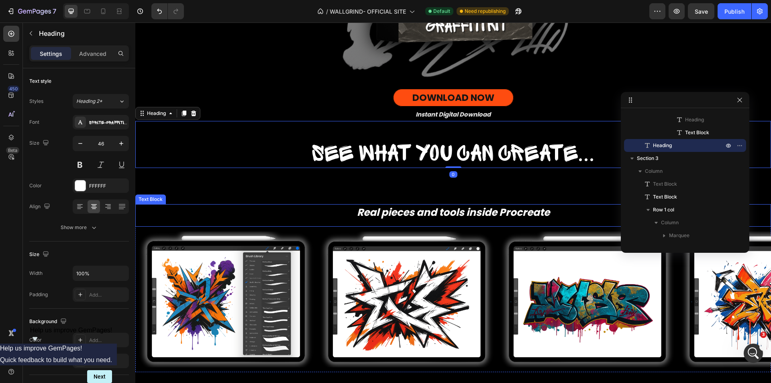
click at [234, 216] on p "Real pieces and tools inside Procreate" at bounding box center [453, 213] width 634 height 13
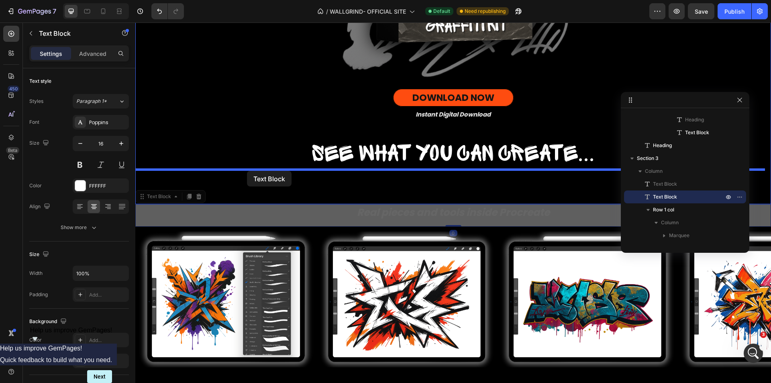
drag, startPoint x: 163, startPoint y: 202, endPoint x: 247, endPoint y: 171, distance: 90.1
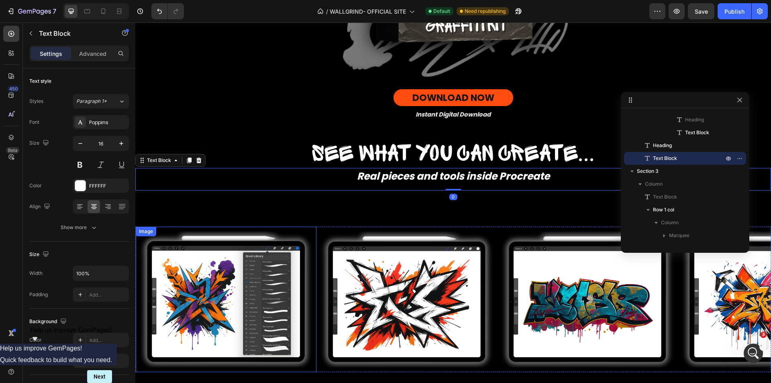
click at [311, 263] on img at bounding box center [226, 299] width 181 height 136
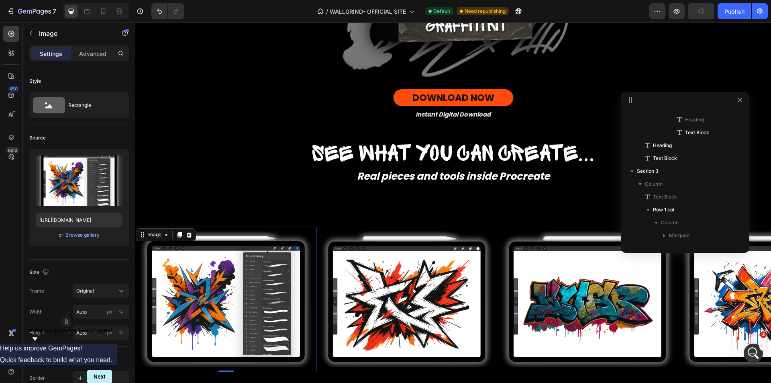
scroll to position [332, 0]
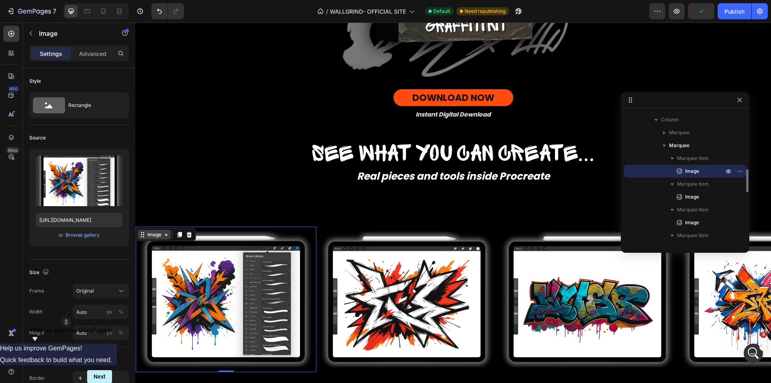
click at [160, 237] on div "Image" at bounding box center [154, 234] width 17 height 7
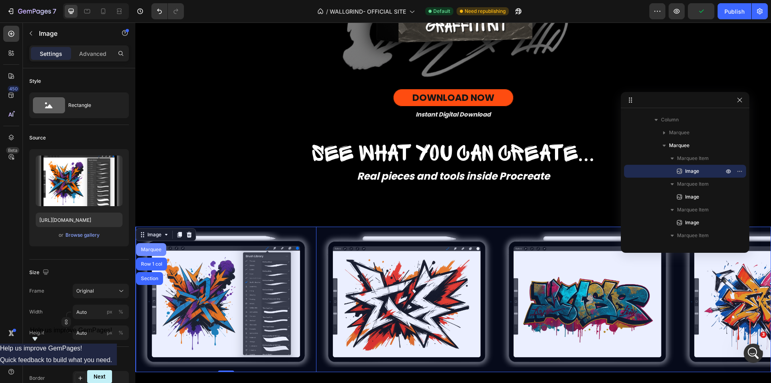
click at [155, 252] on div "Marquee" at bounding box center [151, 249] width 24 height 5
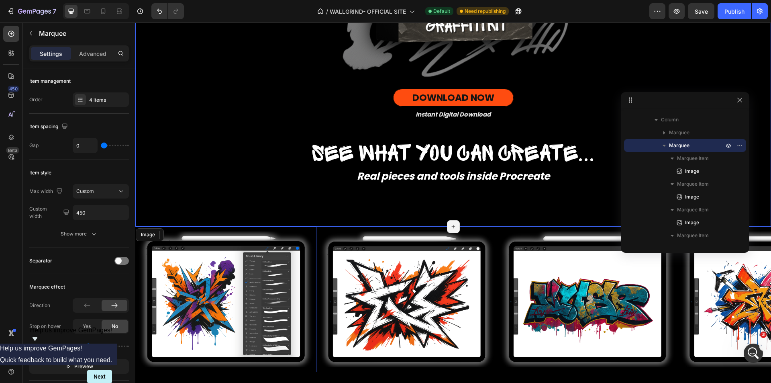
drag, startPoint x: 817, startPoint y: 169, endPoint x: 394, endPoint y: 216, distance: 425.6
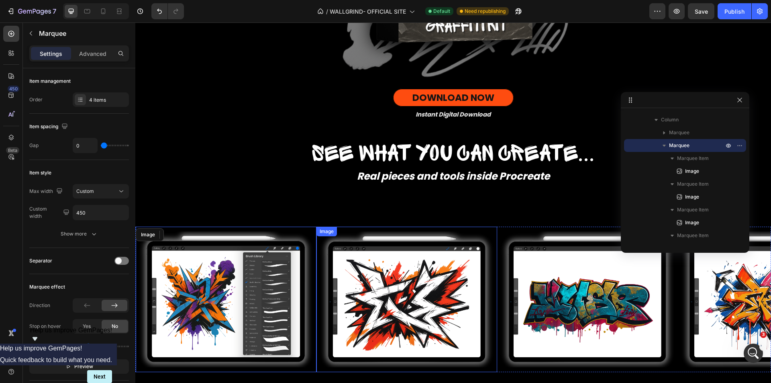
click at [365, 275] on img at bounding box center [406, 299] width 181 height 136
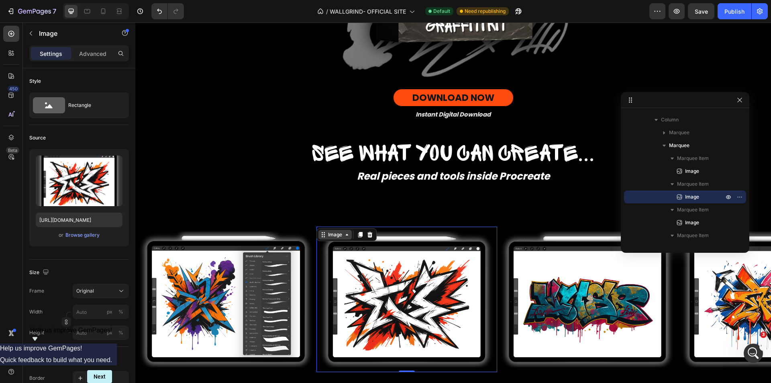
click at [339, 238] on div "Image" at bounding box center [335, 234] width 17 height 7
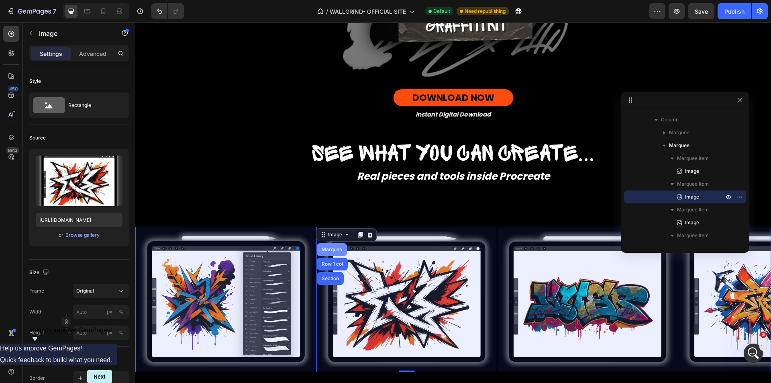
click at [335, 252] on div "Marquee" at bounding box center [332, 249] width 24 height 5
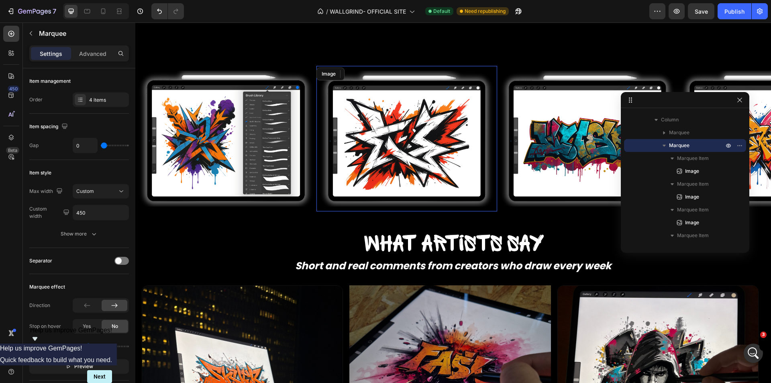
scroll to position [526, 0]
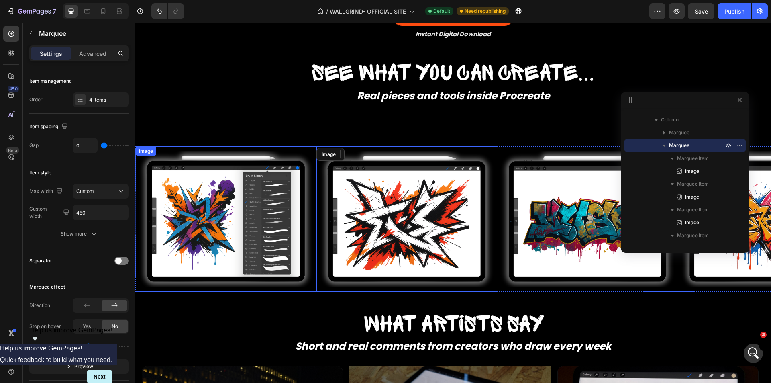
click at [224, 282] on img at bounding box center [226, 219] width 181 height 136
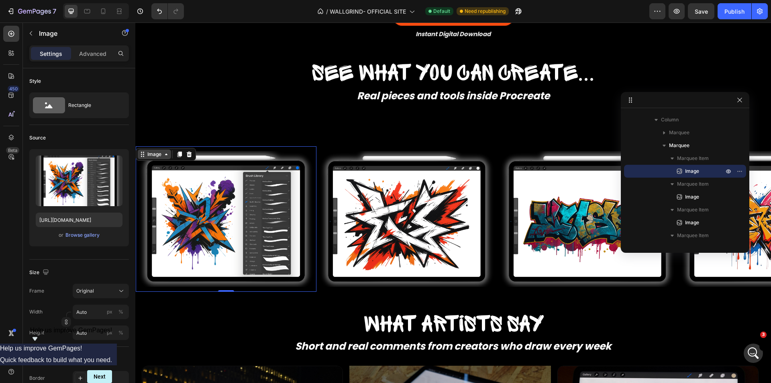
click at [161, 157] on div "Image" at bounding box center [154, 154] width 17 height 7
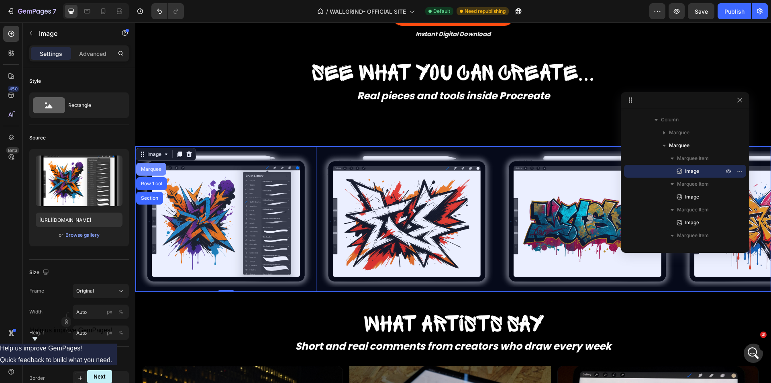
click at [153, 171] on div "Marquee" at bounding box center [151, 169] width 24 height 5
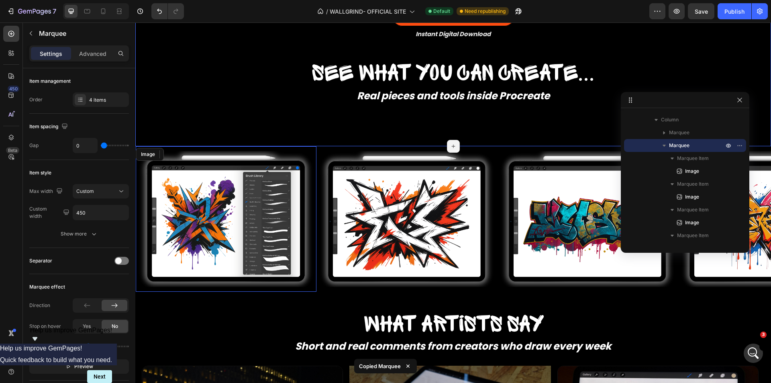
click at [323, 104] on div "Real pieces and tools inside Procreate" at bounding box center [453, 97] width 636 height 14
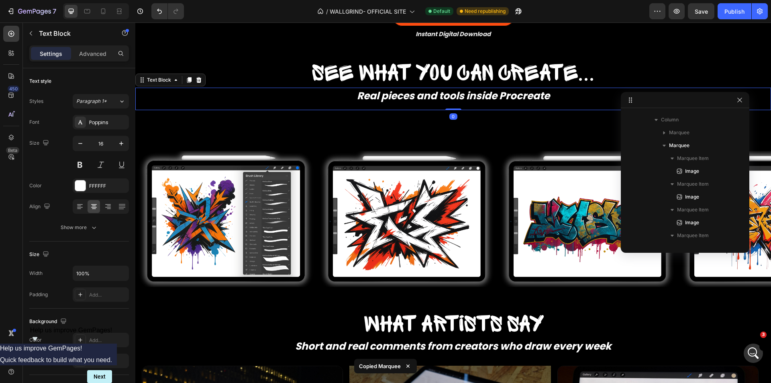
scroll to position [216, 0]
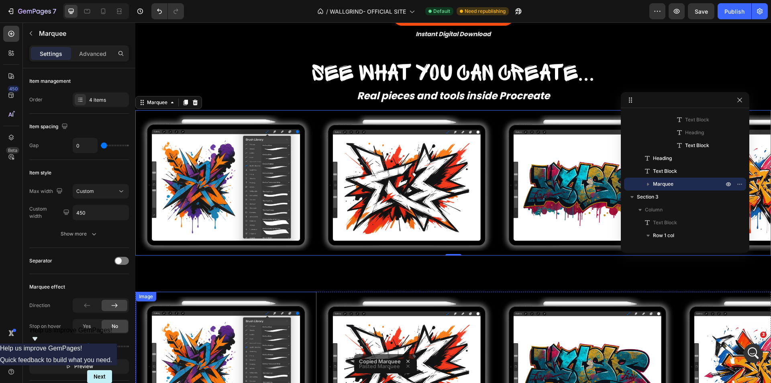
click at [308, 314] on img at bounding box center [226, 364] width 181 height 136
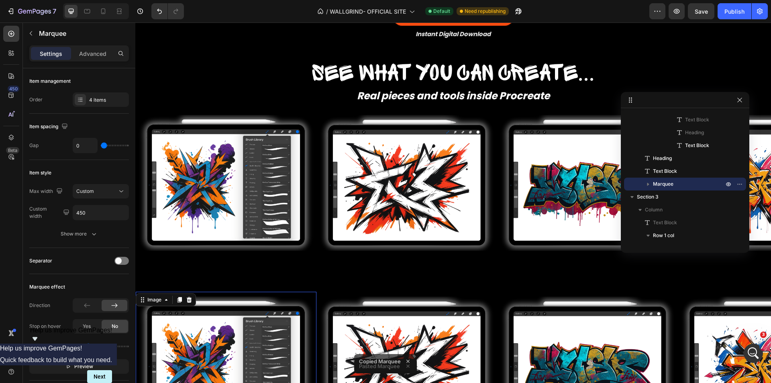
scroll to position [345, 0]
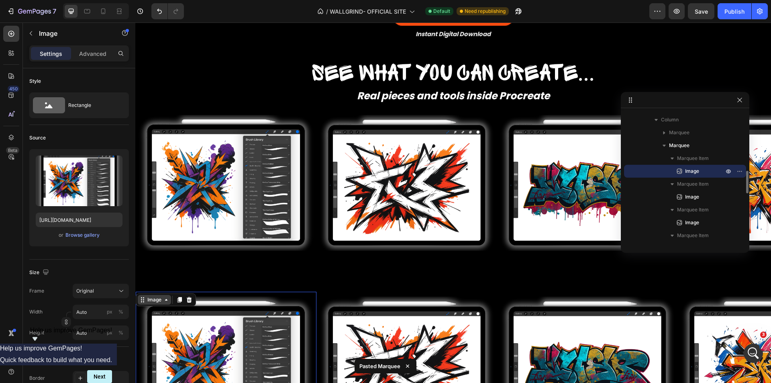
click at [157, 300] on div "Image" at bounding box center [154, 299] width 17 height 7
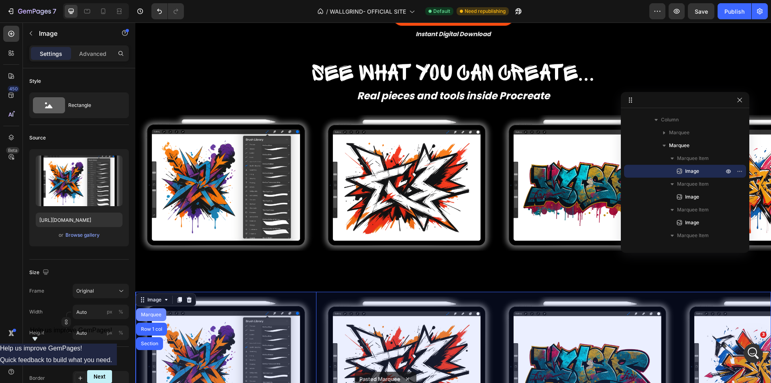
click at [155, 319] on div "Marquee" at bounding box center [151, 314] width 30 height 13
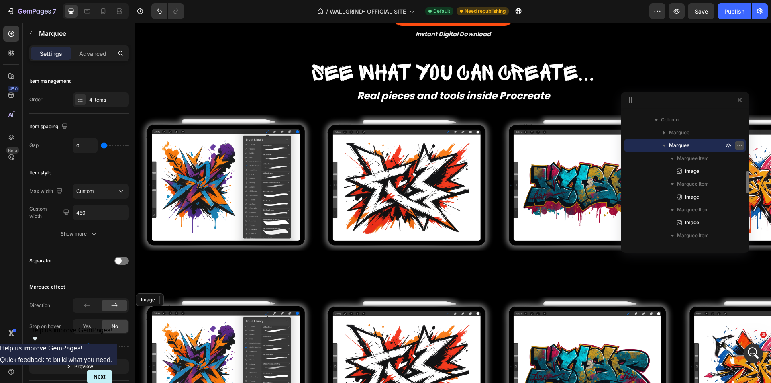
click at [739, 146] on icon "button" at bounding box center [740, 145] width 6 height 6
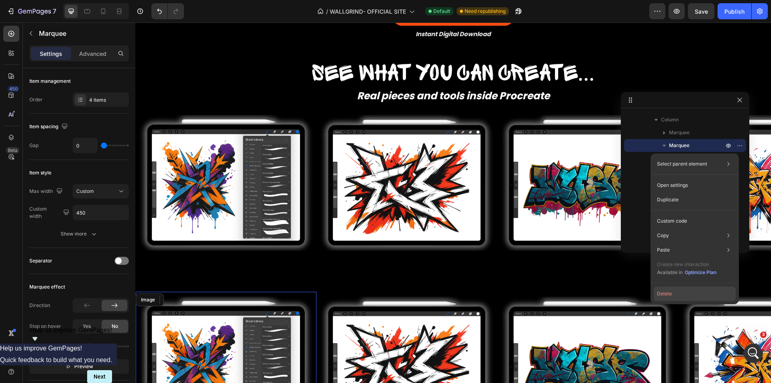
click at [683, 293] on button "Delete" at bounding box center [695, 293] width 82 height 14
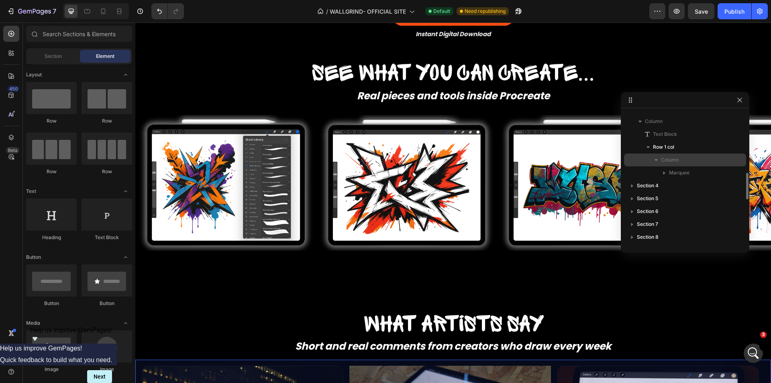
scroll to position [225, 0]
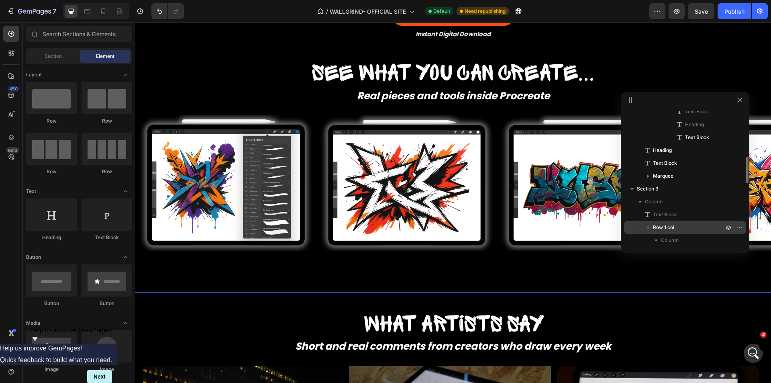
click at [674, 224] on span "Row 1 col" at bounding box center [663, 227] width 21 height 8
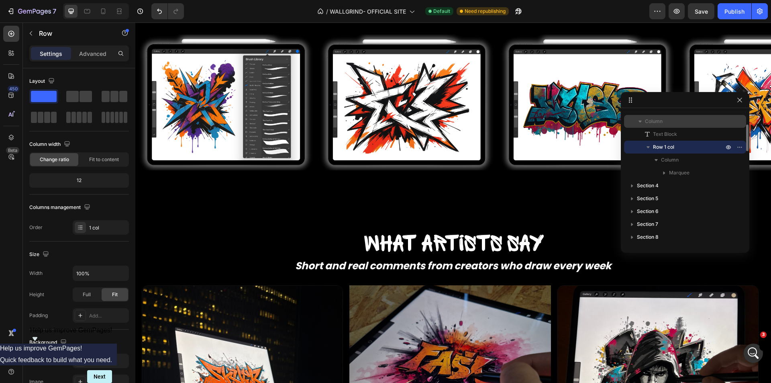
scroll to position [265, 0]
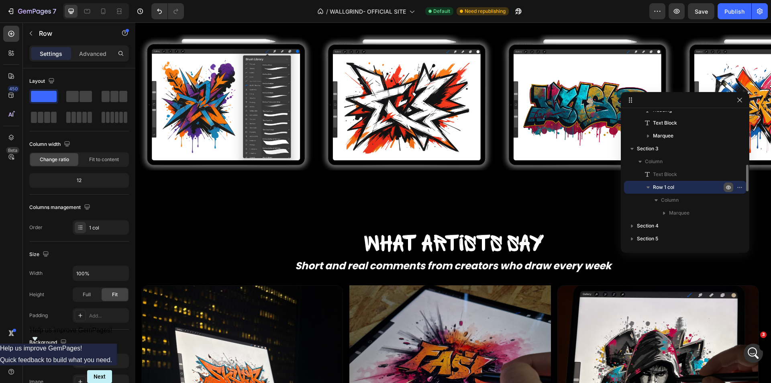
click at [728, 186] on icon "button" at bounding box center [728, 187] width 6 height 6
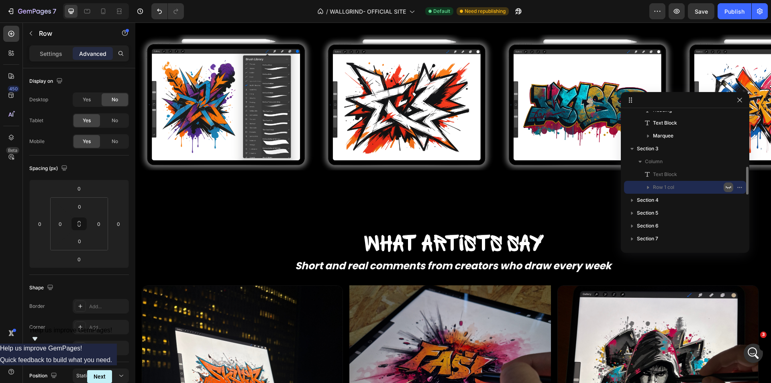
click at [728, 186] on icon "button" at bounding box center [728, 187] width 6 height 6
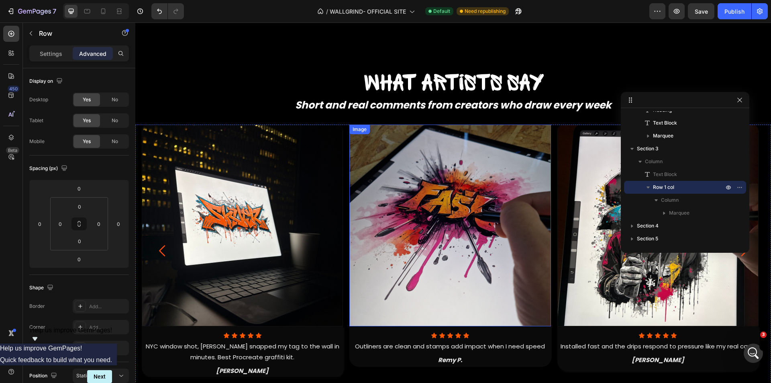
scroll to position [687, 0]
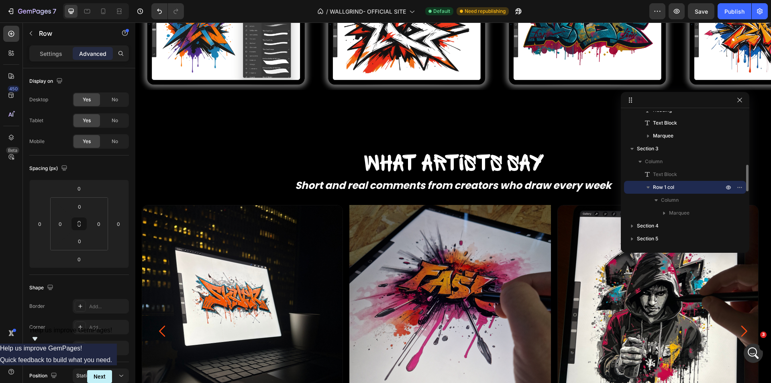
click at [670, 184] on span "Row 1 col" at bounding box center [663, 187] width 21 height 8
click at [666, 201] on span "Column" at bounding box center [670, 200] width 18 height 8
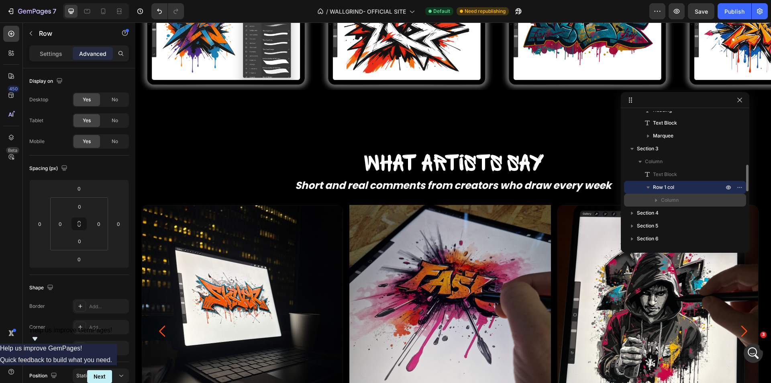
click at [666, 201] on span "Column" at bounding box center [670, 200] width 18 height 8
click at [677, 214] on span "Marquee" at bounding box center [679, 213] width 20 height 8
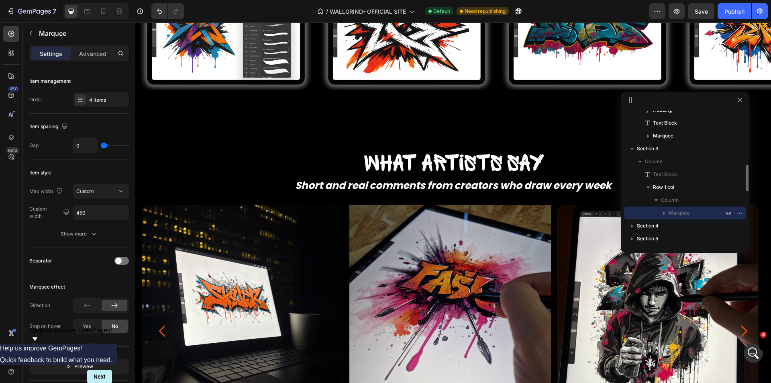
click at [677, 214] on span "Marquee" at bounding box center [679, 213] width 20 height 8
click at [670, 194] on div "Column" at bounding box center [685, 200] width 116 height 13
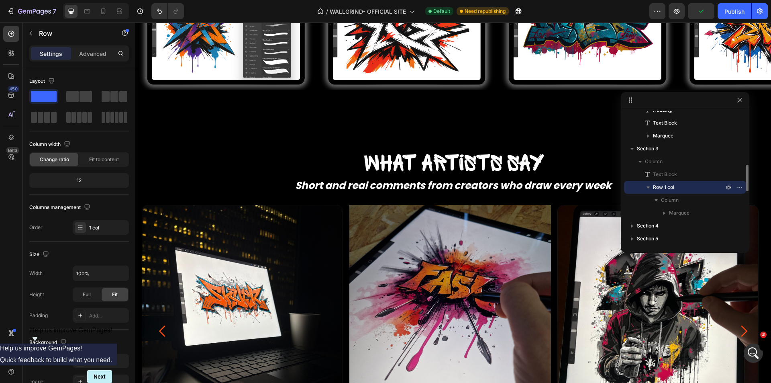
click at [673, 189] on span "Row 1 col" at bounding box center [663, 187] width 21 height 8
click at [729, 186] on icon "button" at bounding box center [728, 188] width 5 height 4
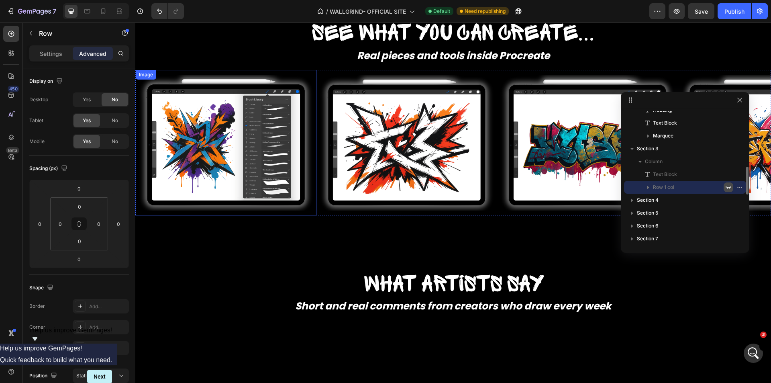
scroll to position [486, 0]
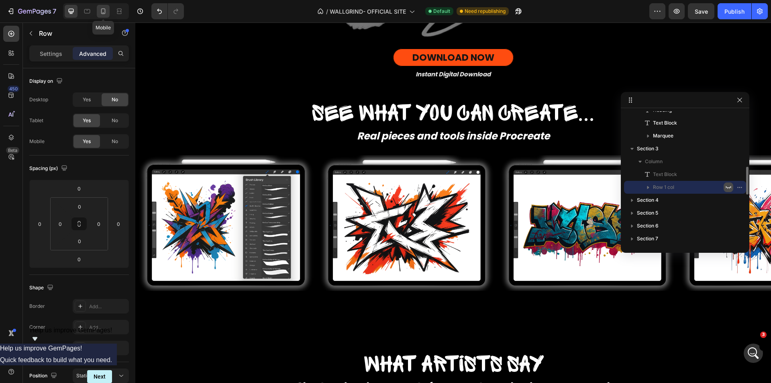
click at [106, 15] on div at bounding box center [103, 11] width 13 height 13
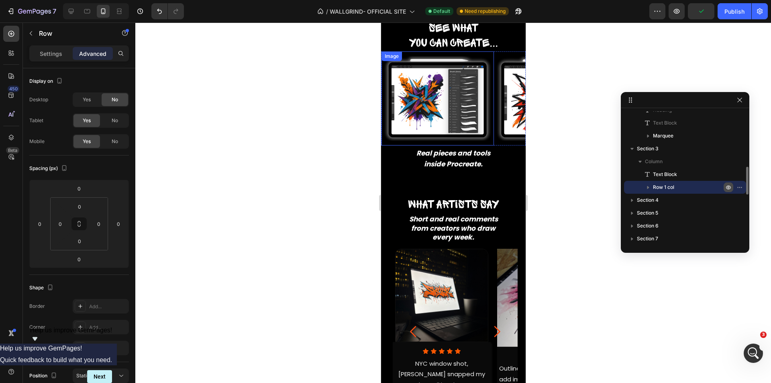
scroll to position [307, 0]
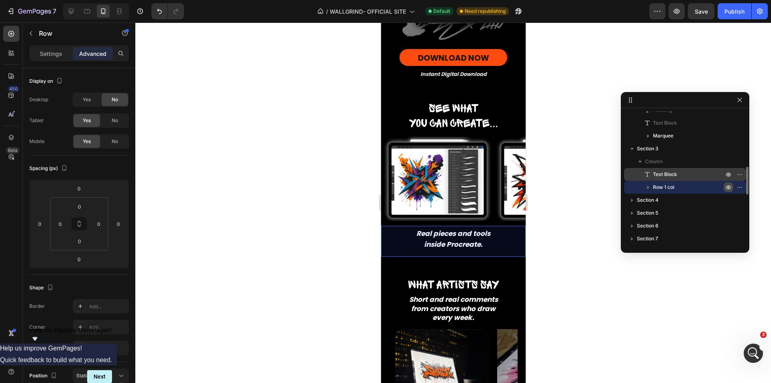
click at [662, 174] on span "Text Block" at bounding box center [665, 174] width 24 height 8
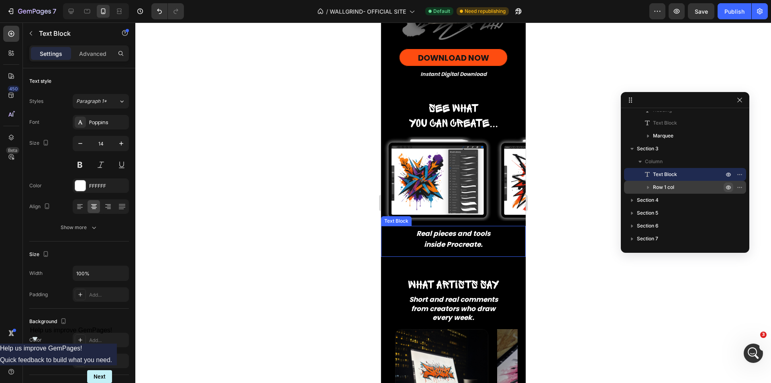
click at [483, 231] on strong "Real pieces and tools" at bounding box center [453, 234] width 74 height 10
click at [406, 232] on p "Real pieces and tools inside Procreate." at bounding box center [453, 239] width 127 height 21
click at [417, 257] on div "What artists say Heading" at bounding box center [453, 275] width 145 height 37
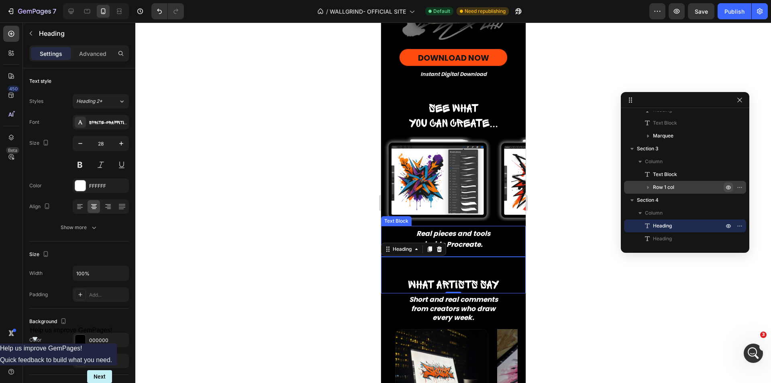
click at [405, 231] on p "Real pieces and tools inside Procreate." at bounding box center [453, 239] width 127 height 21
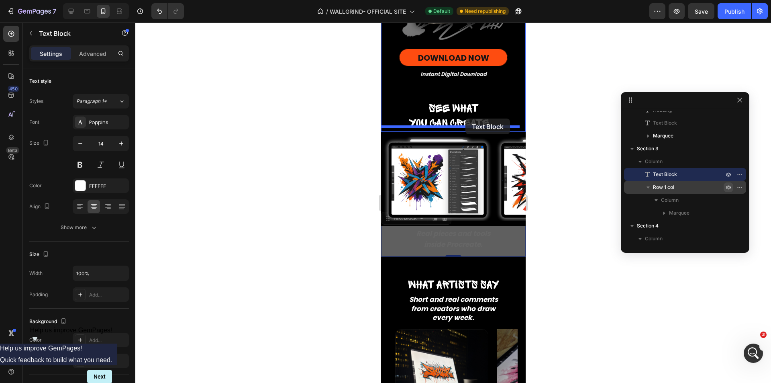
drag, startPoint x: 400, startPoint y: 213, endPoint x: 465, endPoint y: 118, distance: 114.7
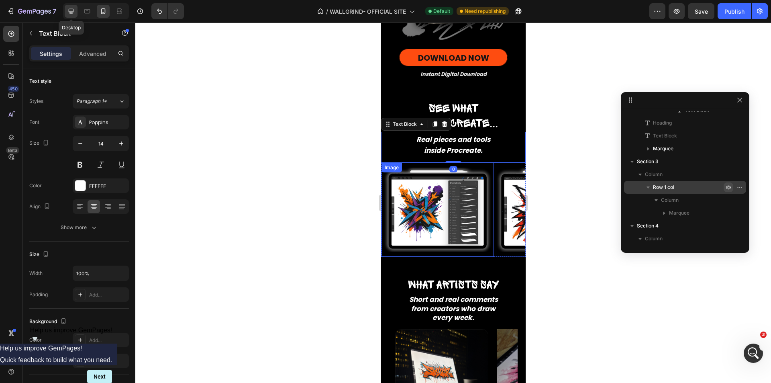
click at [75, 10] on icon at bounding box center [71, 11] width 8 height 8
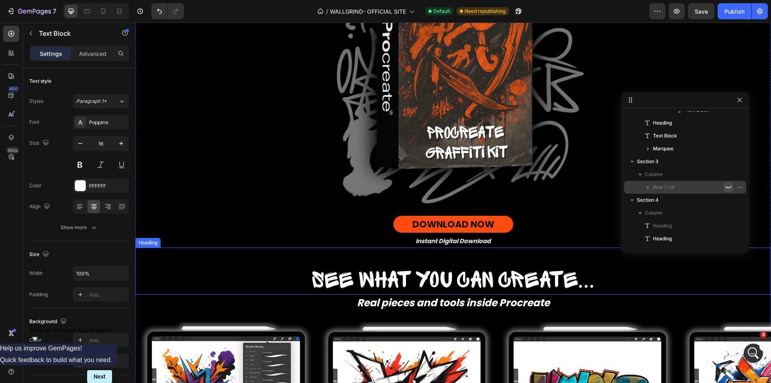
scroll to position [400, 0]
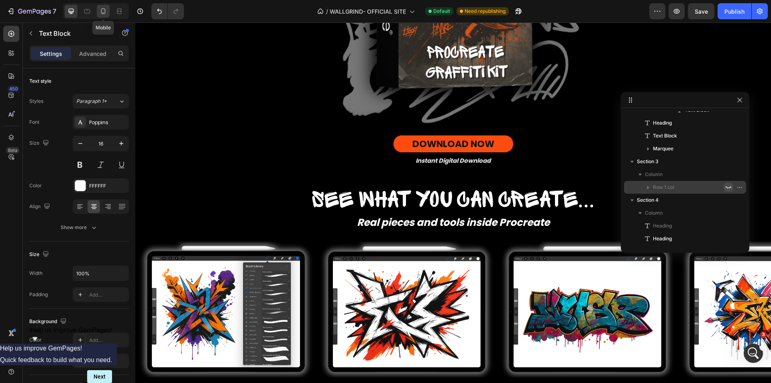
click at [105, 9] on icon at bounding box center [103, 11] width 4 height 6
type input "14"
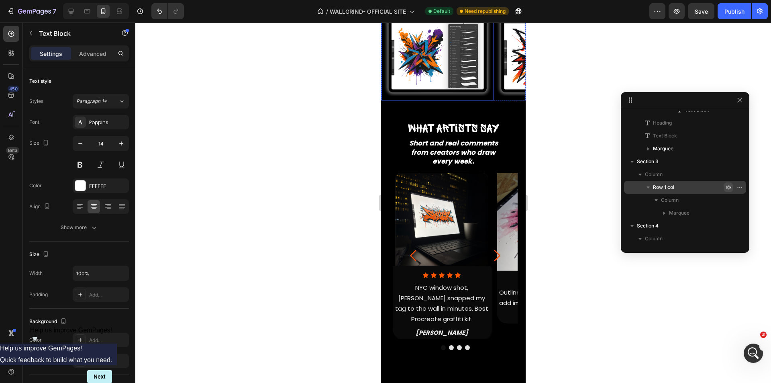
scroll to position [383, 0]
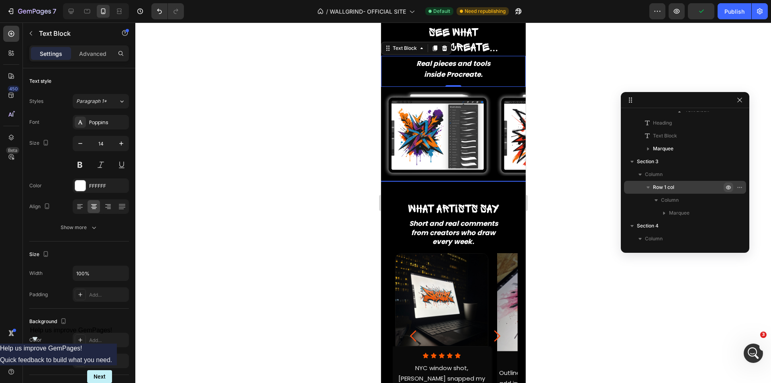
click at [672, 189] on span "Row 1 col" at bounding box center [663, 187] width 21 height 8
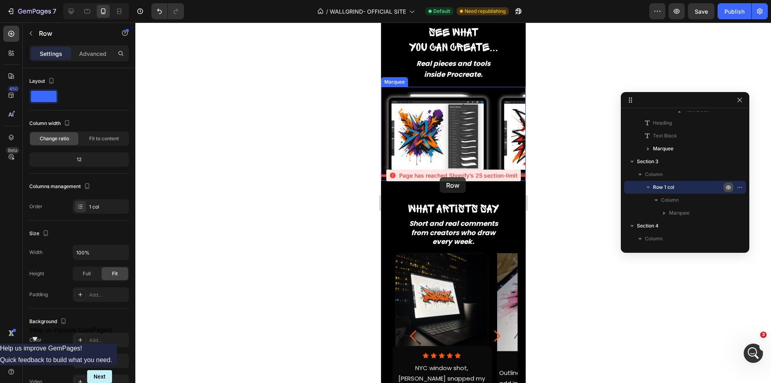
drag, startPoint x: 400, startPoint y: 168, endPoint x: 439, endPoint y: 177, distance: 40.3
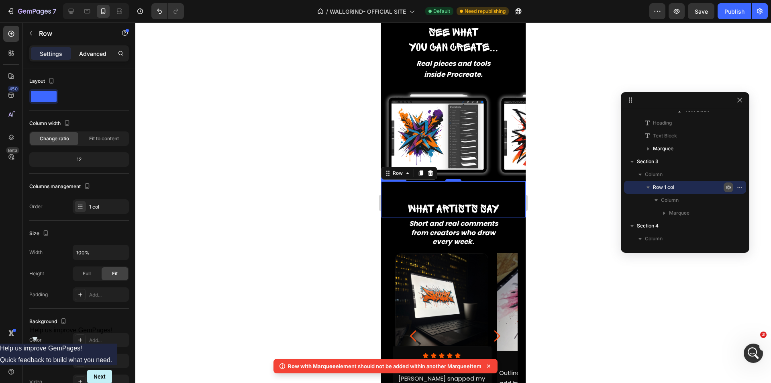
click at [98, 59] on div "Advanced" at bounding box center [93, 53] width 40 height 13
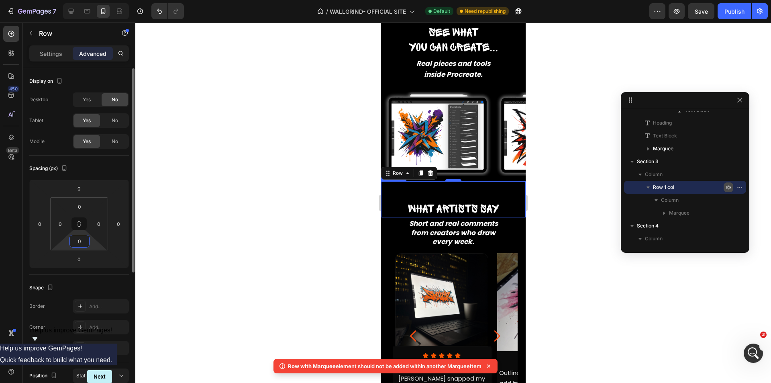
click at [85, 239] on input "0" at bounding box center [79, 241] width 16 height 12
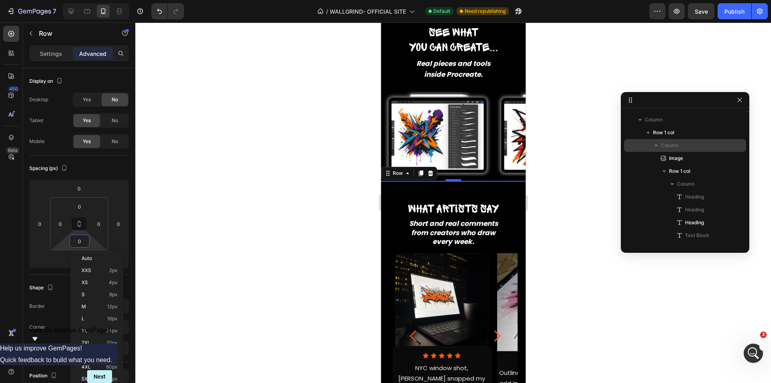
scroll to position [0, 0]
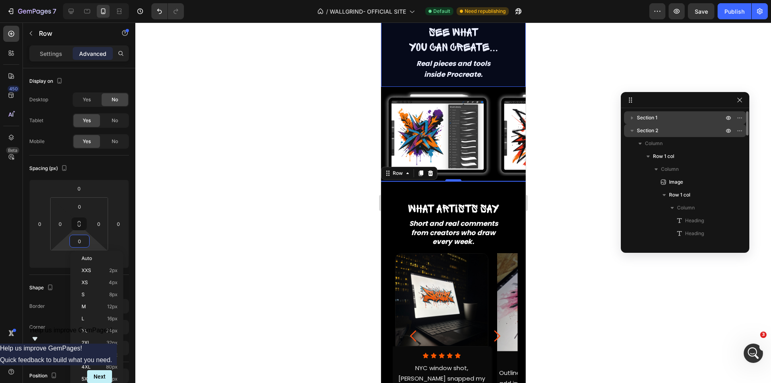
drag, startPoint x: 659, startPoint y: 131, endPoint x: 282, endPoint y: 177, distance: 380.3
click at [659, 131] on p "Section 2" at bounding box center [681, 131] width 88 height 8
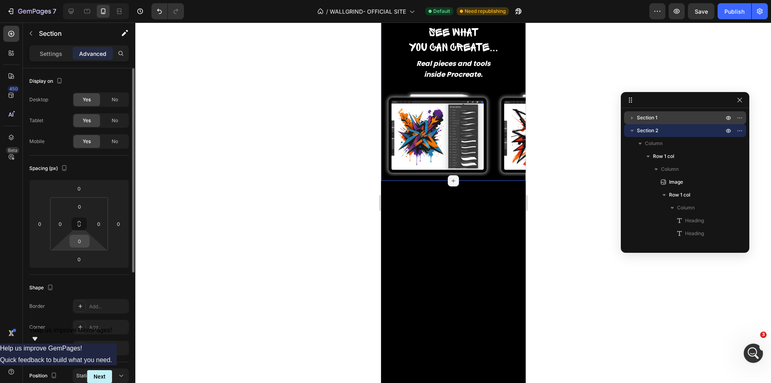
scroll to position [4, 0]
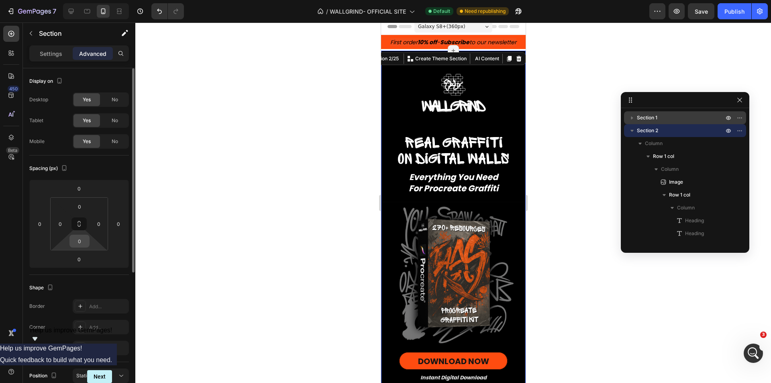
click at [82, 243] on input "0" at bounding box center [79, 241] width 16 height 12
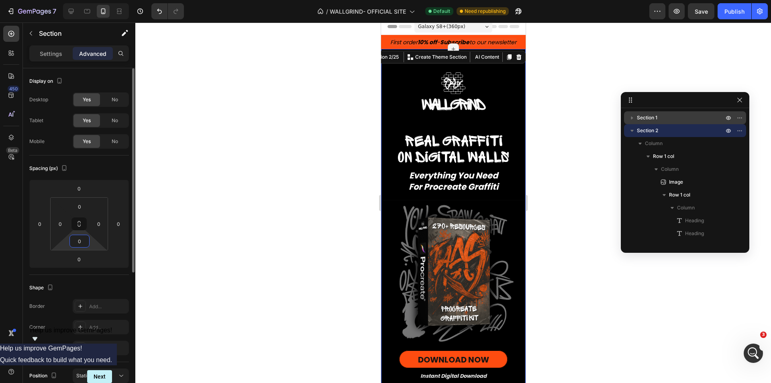
click at [76, 241] on input "0" at bounding box center [79, 241] width 16 height 12
type input "50"
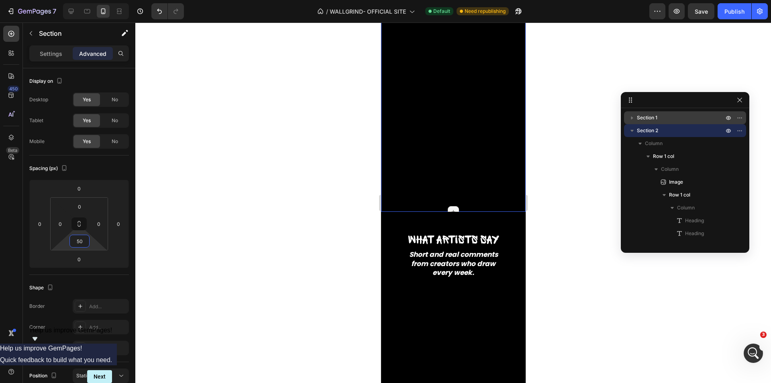
scroll to position [428, 0]
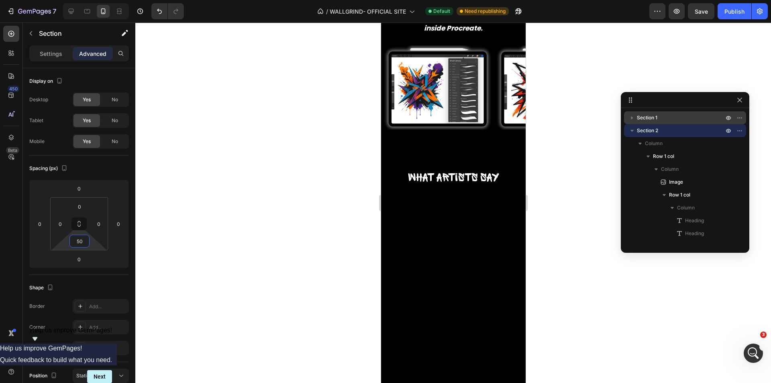
click at [456, 241] on div at bounding box center [453, 310] width 145 height 177
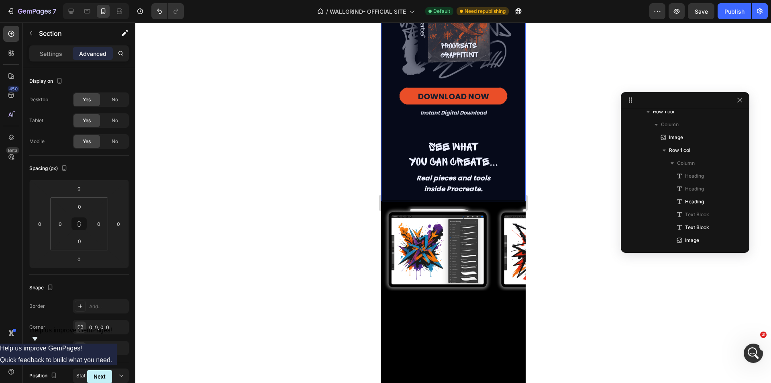
scroll to position [0, 0]
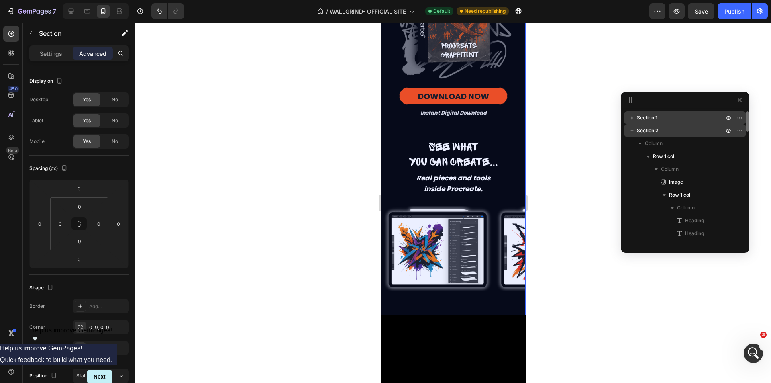
click at [633, 131] on icon "button" at bounding box center [632, 131] width 3 height 2
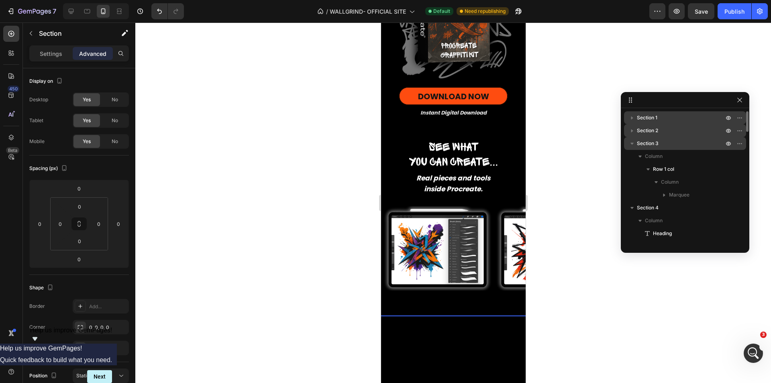
click at [653, 146] on span "Section 3" at bounding box center [648, 143] width 22 height 8
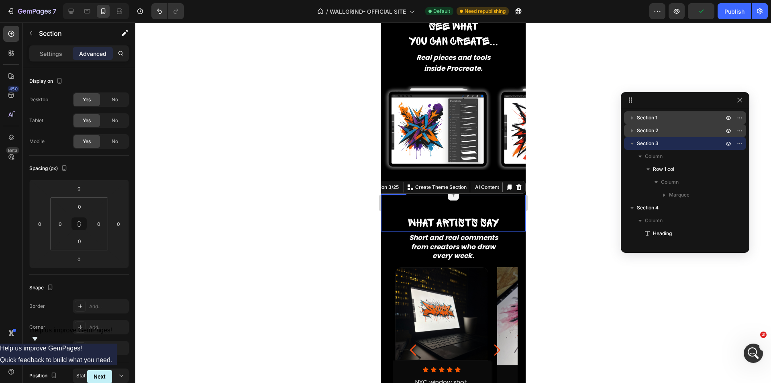
scroll to position [347, 0]
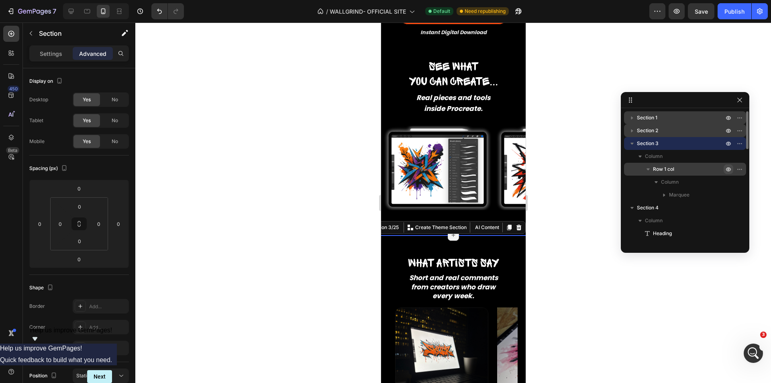
click at [662, 167] on span "Row 1 col" at bounding box center [663, 169] width 21 height 8
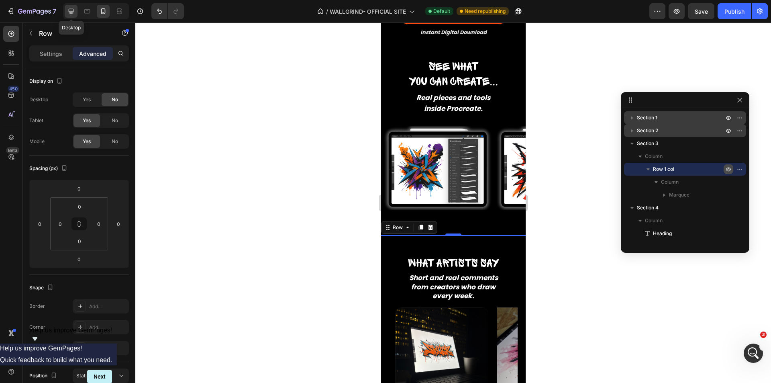
click at [66, 10] on div at bounding box center [71, 11] width 13 height 13
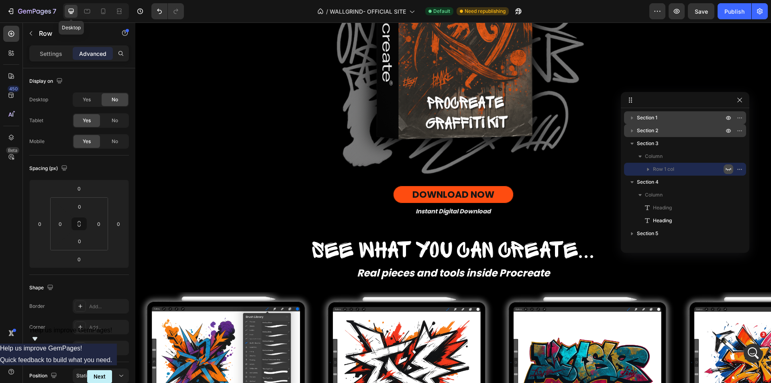
scroll to position [428, 0]
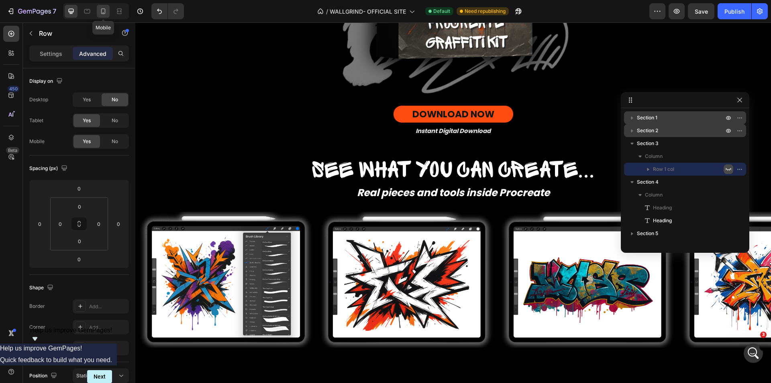
click at [101, 12] on icon at bounding box center [103, 11] width 4 height 6
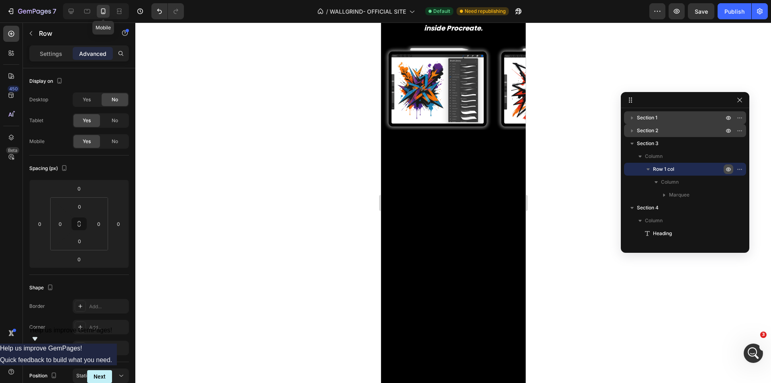
scroll to position [527, 0]
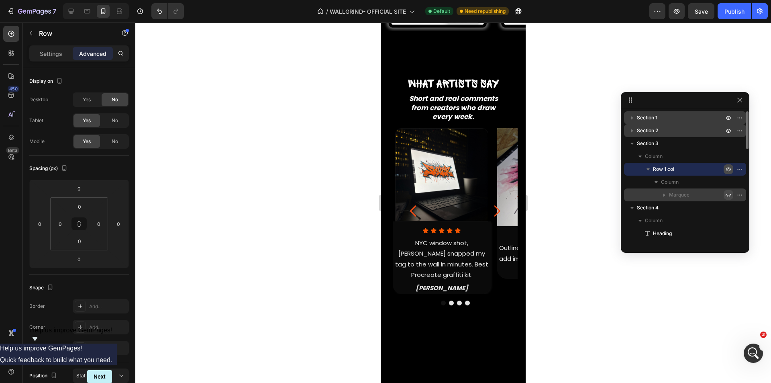
click at [727, 195] on icon "button" at bounding box center [729, 195] width 6 height 3
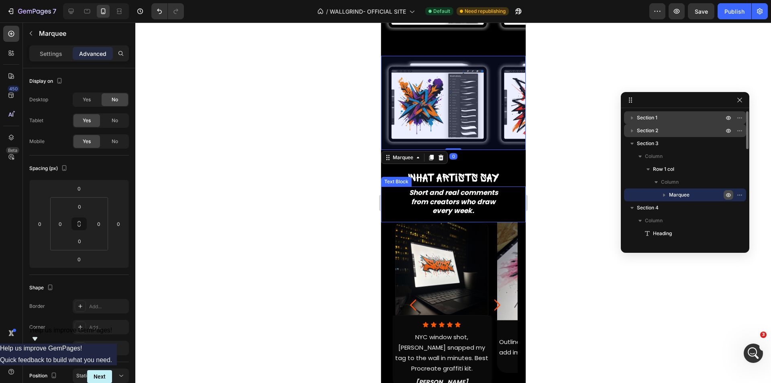
scroll to position [406, 0]
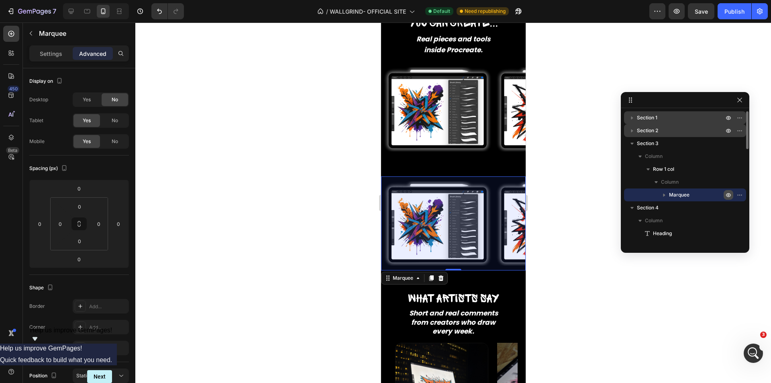
click at [726, 193] on icon "button" at bounding box center [728, 195] width 6 height 6
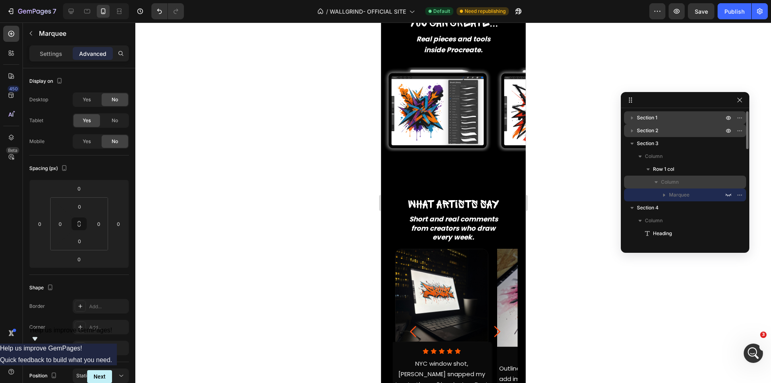
click at [682, 183] on p "Column" at bounding box center [693, 182] width 64 height 8
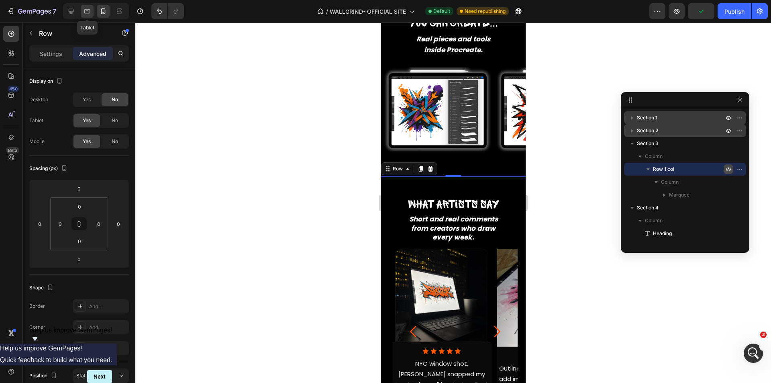
click at [88, 12] on icon at bounding box center [87, 11] width 8 height 8
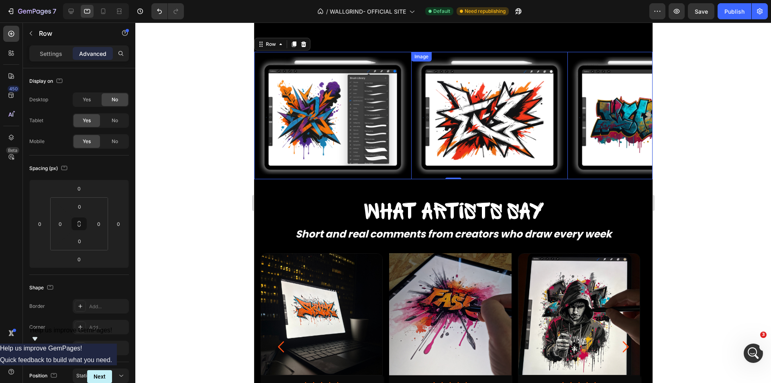
scroll to position [451, 0]
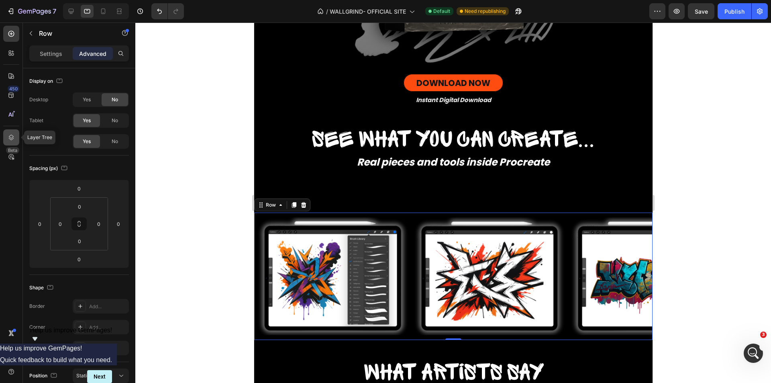
click at [9, 139] on icon at bounding box center [11, 137] width 8 height 8
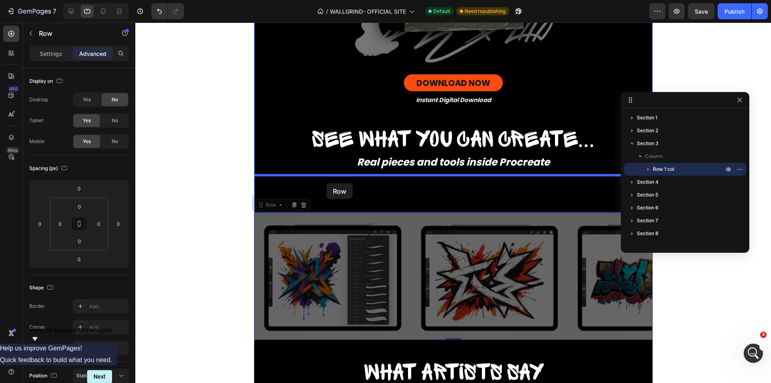
drag, startPoint x: 272, startPoint y: 206, endPoint x: 326, endPoint y: 183, distance: 59.4
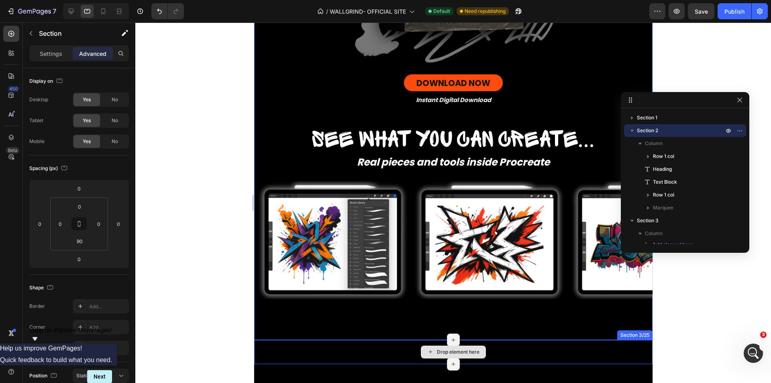
click at [345, 357] on div "Drop element here" at bounding box center [453, 352] width 398 height 24
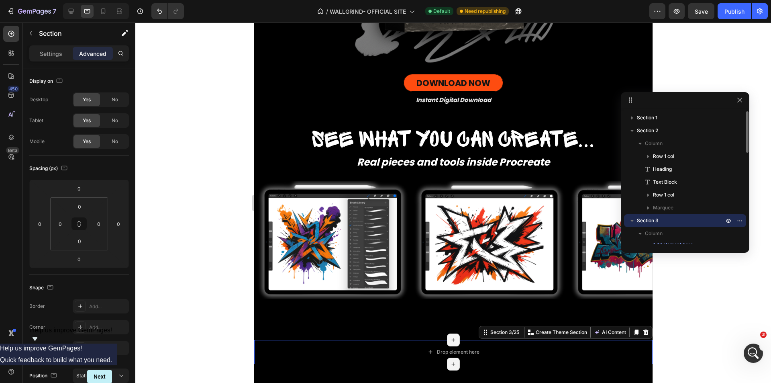
scroll to position [40, 0]
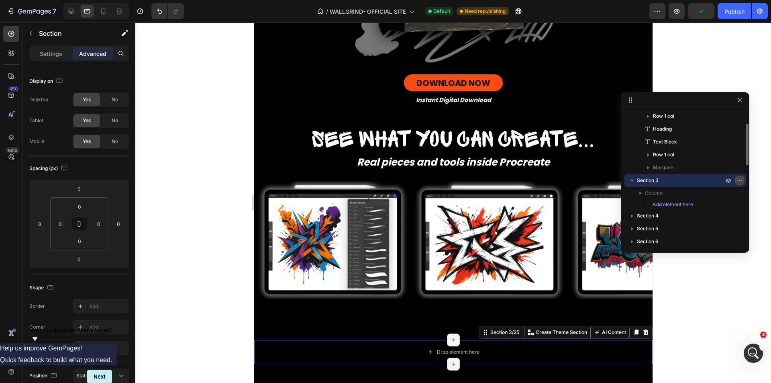
click at [739, 180] on icon "button" at bounding box center [740, 180] width 6 height 6
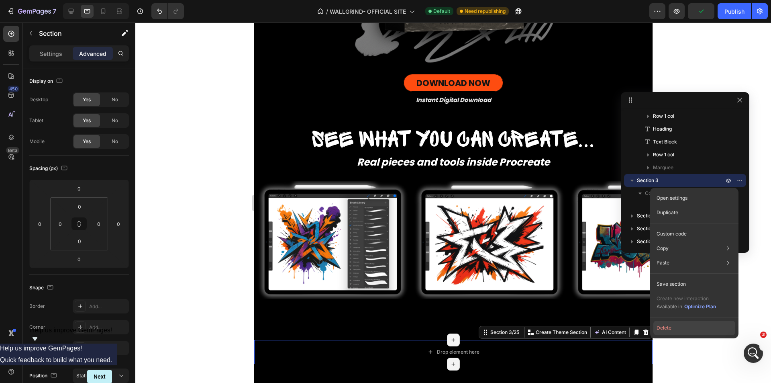
click at [682, 327] on button "Delete" at bounding box center [694, 328] width 82 height 14
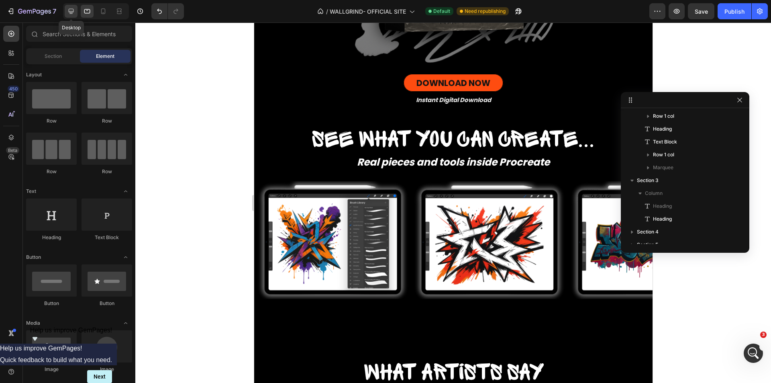
click at [74, 12] on icon at bounding box center [71, 11] width 8 height 8
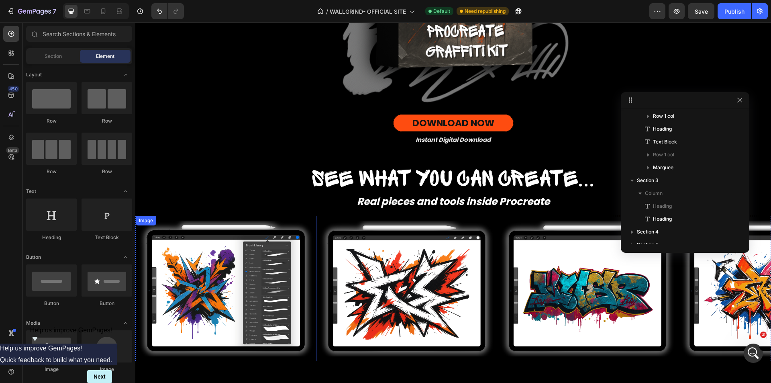
scroll to position [459, 0]
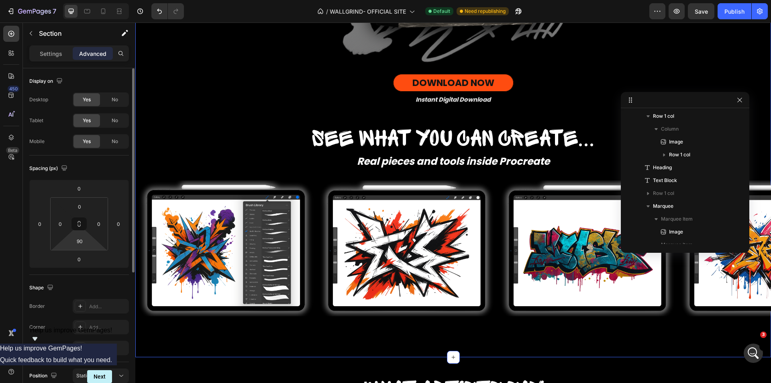
click at [86, 0] on html "7 / WALLGRIND- OFFICIAL SITE Default Need republishing Preview Save Publish 450…" at bounding box center [385, 0] width 771 height 0
click at [85, 243] on input "90" at bounding box center [79, 241] width 16 height 12
click at [85, 245] on input "90" at bounding box center [79, 241] width 16 height 12
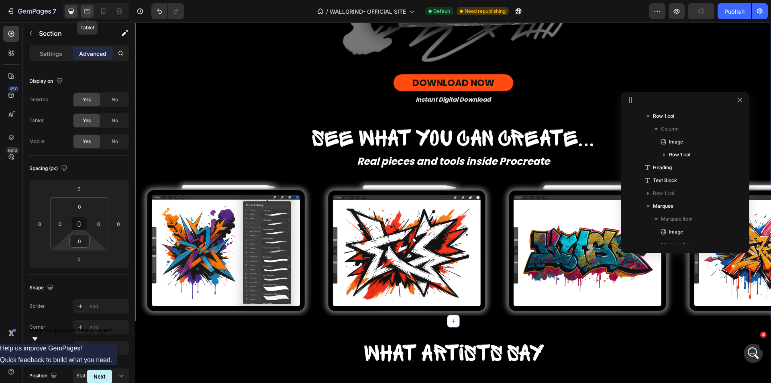
click at [85, 12] on icon at bounding box center [87, 11] width 8 height 8
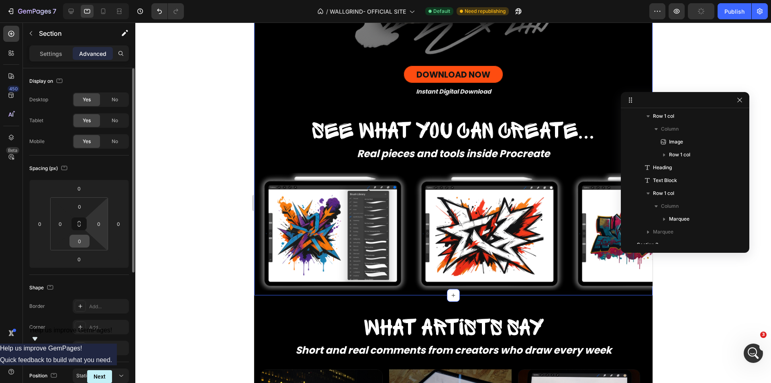
scroll to position [2, 0]
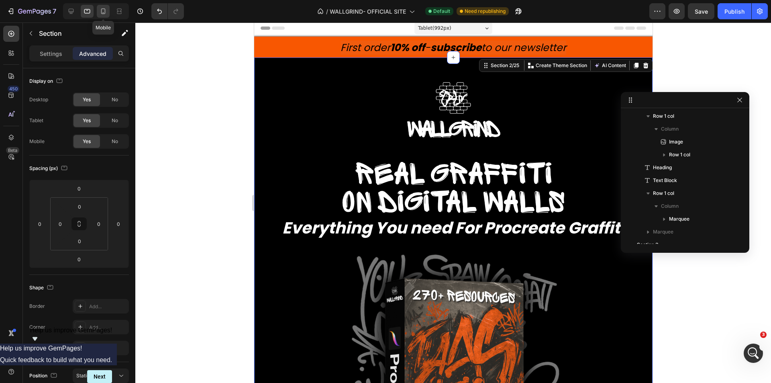
click at [102, 10] on icon at bounding box center [103, 11] width 8 height 8
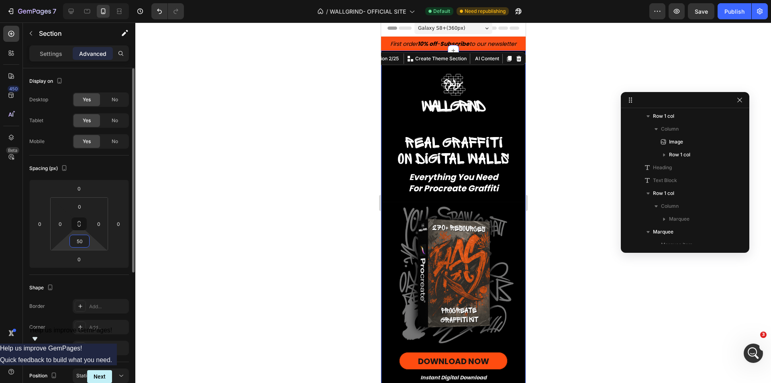
click at [79, 243] on input "50" at bounding box center [79, 241] width 16 height 12
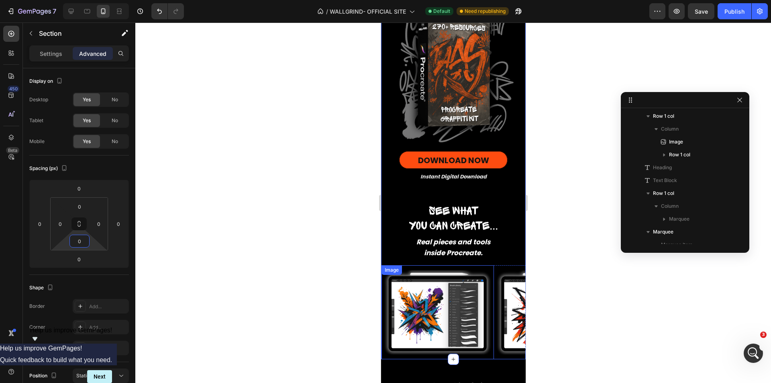
scroll to position [324, 0]
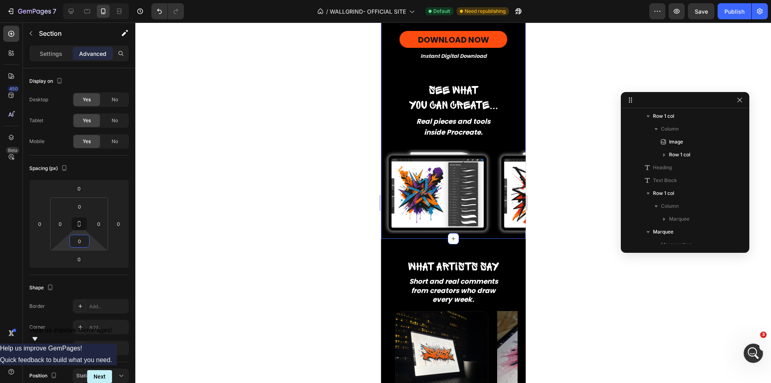
type input "0"
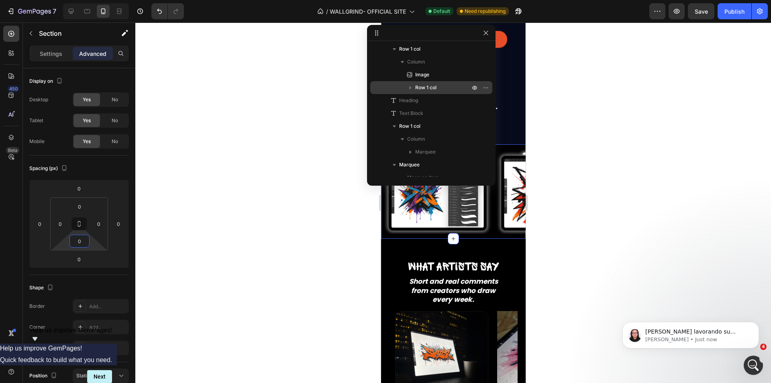
scroll to position [0, 0]
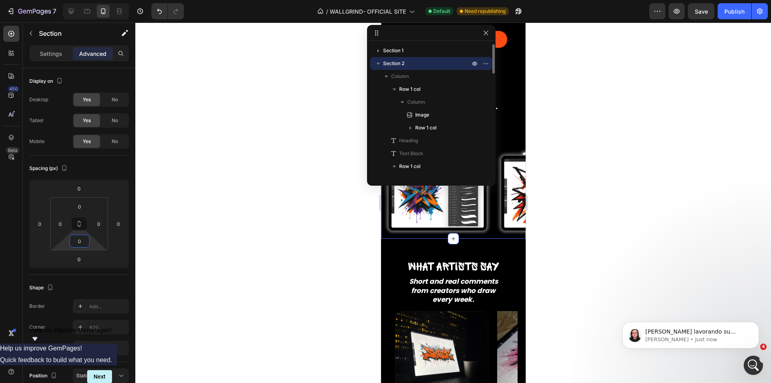
click at [381, 65] on icon "button" at bounding box center [378, 63] width 8 height 8
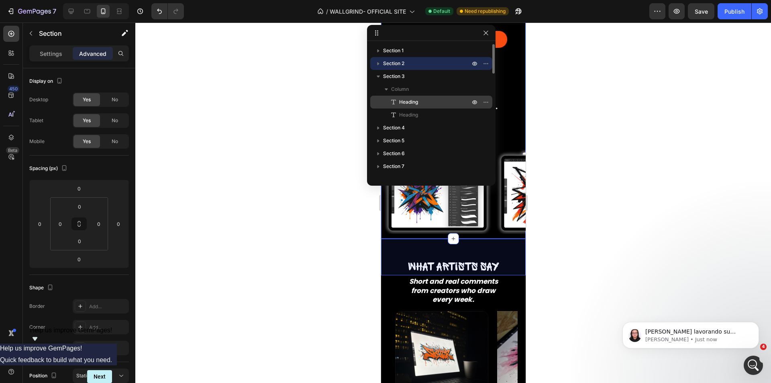
click at [420, 102] on p "Heading" at bounding box center [426, 102] width 72 height 8
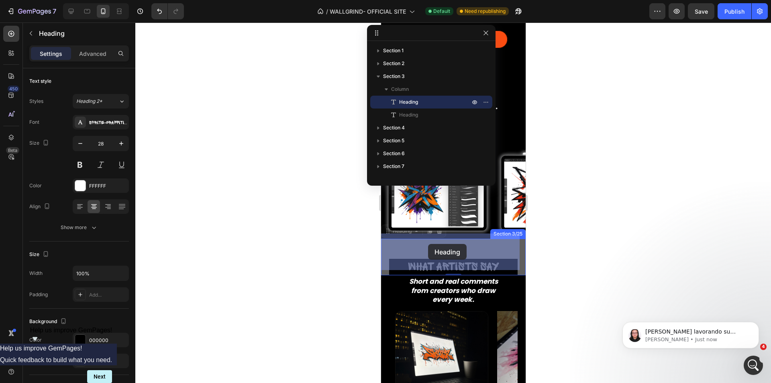
drag, startPoint x: 402, startPoint y: 225, endPoint x: 428, endPoint y: 244, distance: 31.8
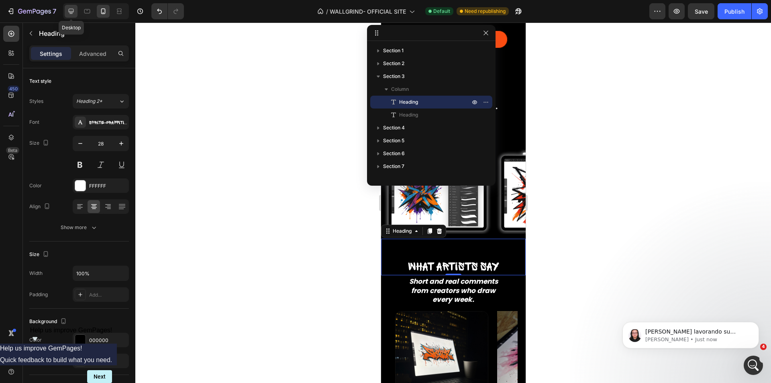
click at [69, 8] on icon at bounding box center [71, 11] width 8 height 8
type input "46"
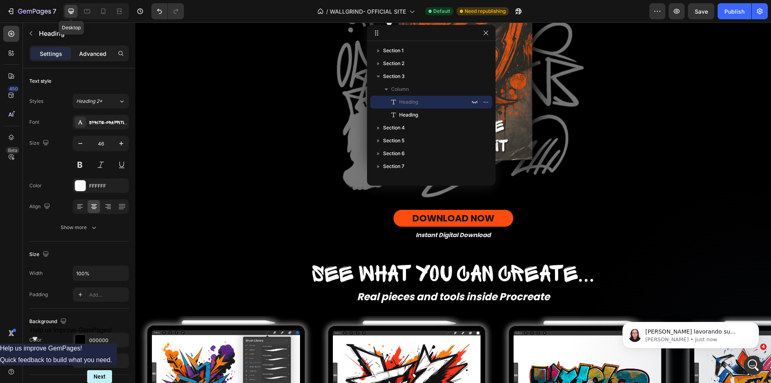
scroll to position [356, 0]
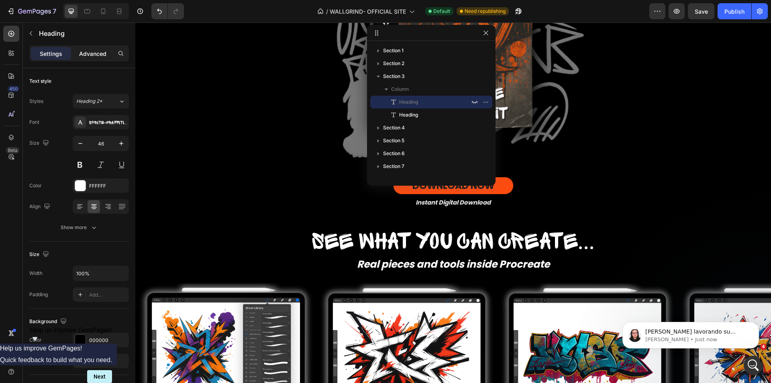
click at [86, 51] on p "Advanced" at bounding box center [92, 53] width 27 height 8
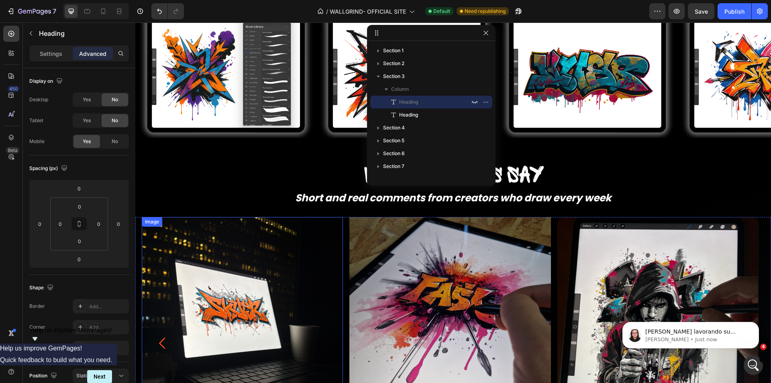
scroll to position [557, 0]
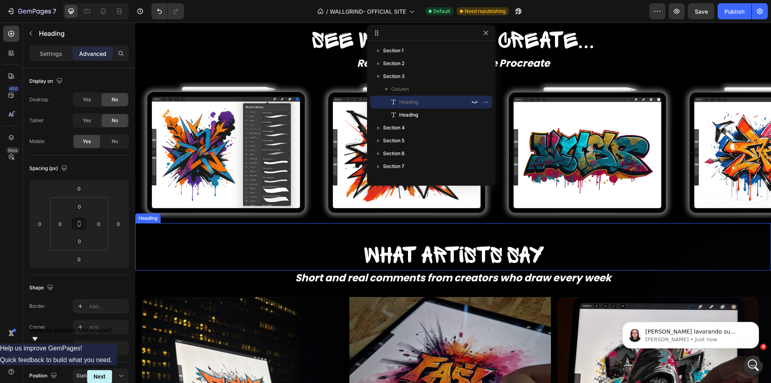
click at [305, 253] on h2 "What artists say" at bounding box center [453, 256] width 636 height 27
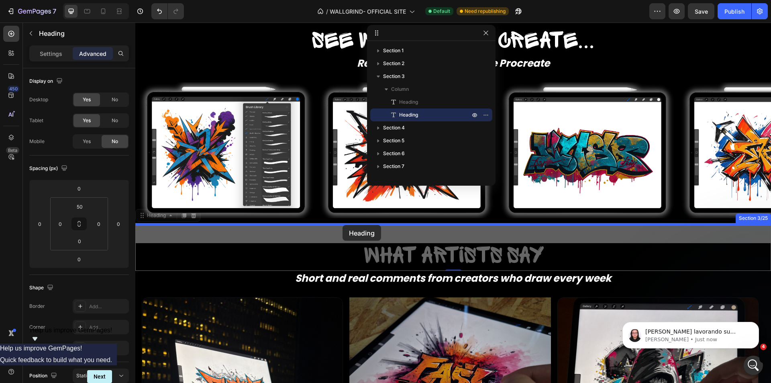
drag, startPoint x: 157, startPoint y: 219, endPoint x: 343, endPoint y: 225, distance: 186.1
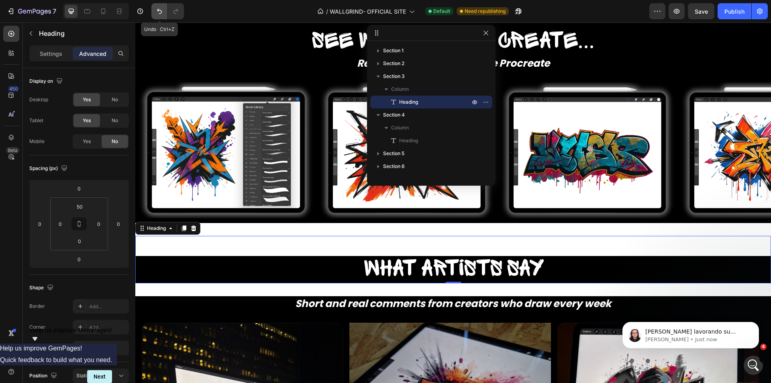
click at [158, 12] on icon "Undo/Redo" at bounding box center [159, 11] width 8 height 8
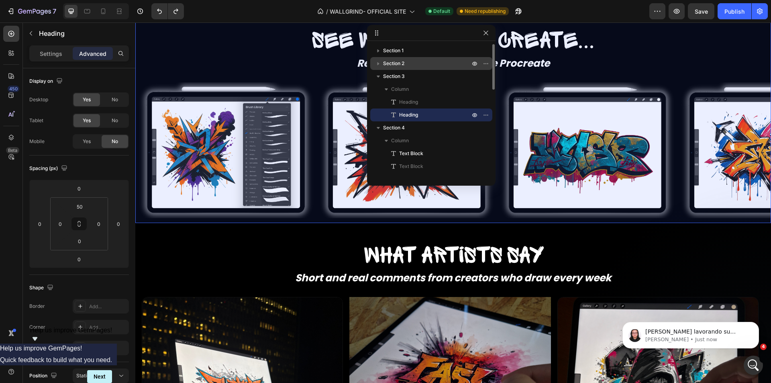
click at [404, 65] on span "Section 2" at bounding box center [393, 63] width 21 height 8
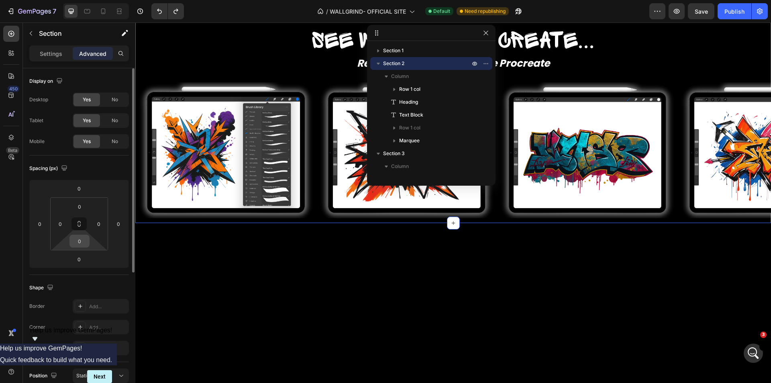
scroll to position [2, 0]
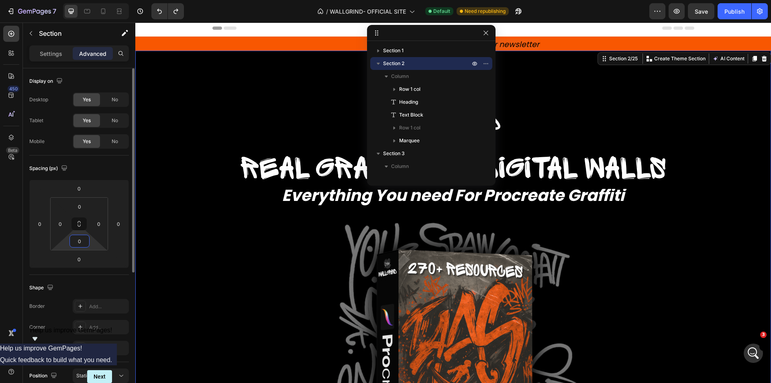
click at [85, 243] on input "0" at bounding box center [79, 241] width 16 height 12
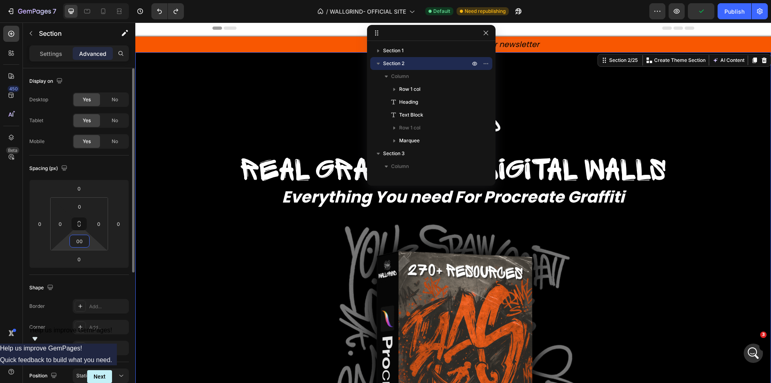
type input "0"
type input "90"
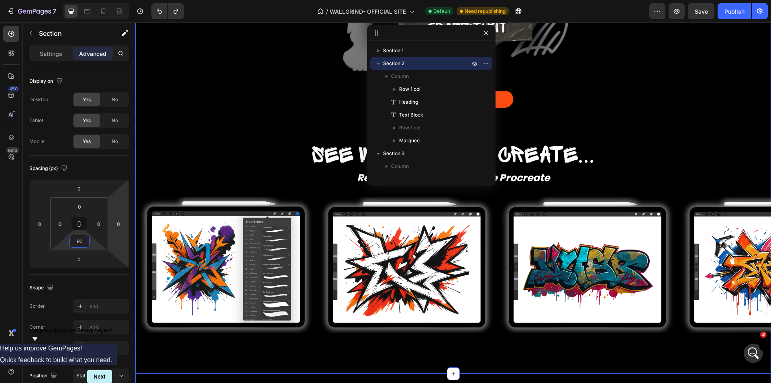
scroll to position [605, 0]
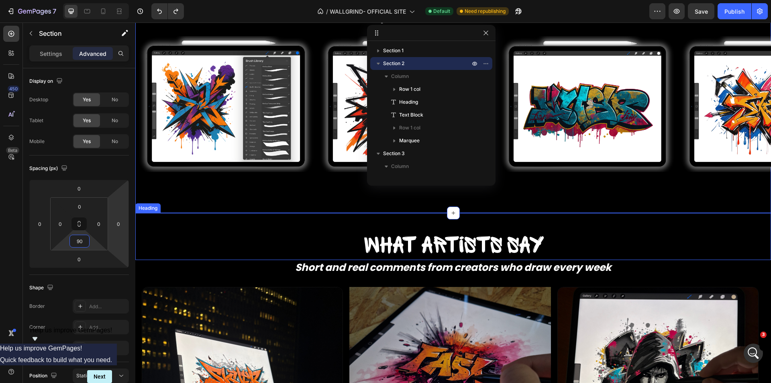
click at [282, 247] on h2 "What artists say" at bounding box center [453, 246] width 636 height 27
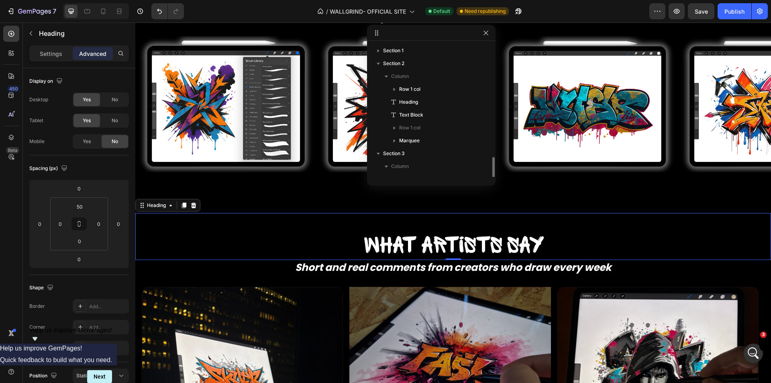
scroll to position [88, 0]
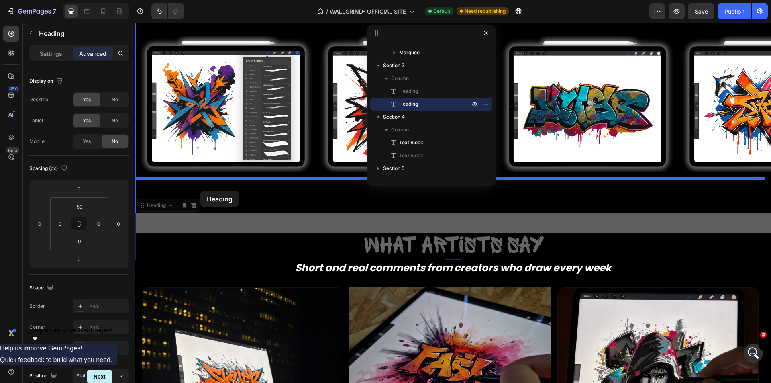
drag, startPoint x: 156, startPoint y: 210, endPoint x: 200, endPoint y: 191, distance: 48.4
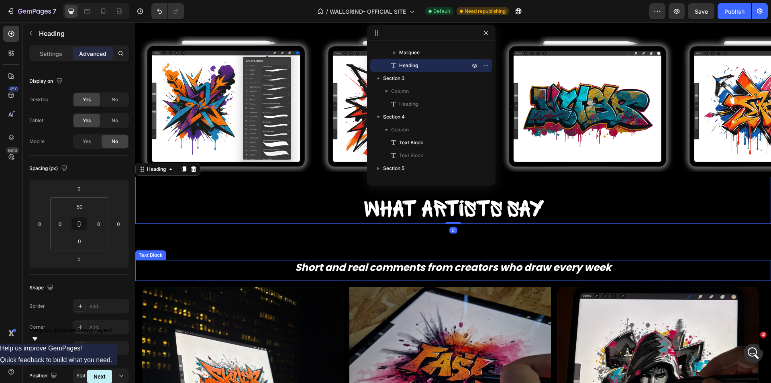
click at [278, 267] on p "Short and real comments from creators who draw every week" at bounding box center [453, 268] width 636 height 13
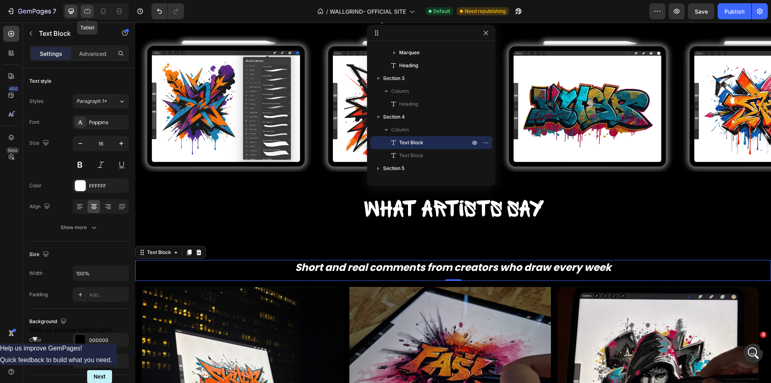
click at [89, 15] on icon at bounding box center [87, 11] width 8 height 8
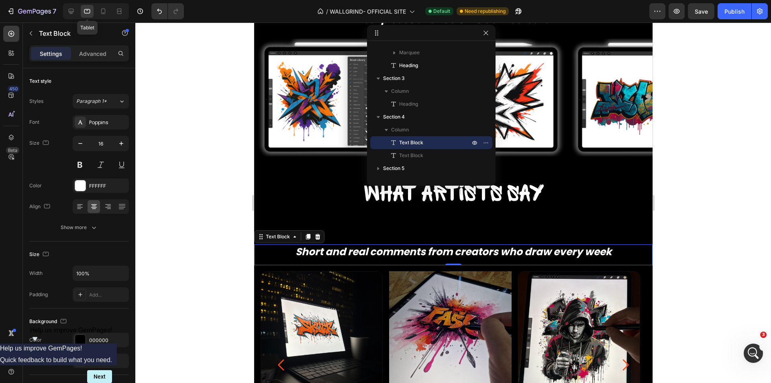
scroll to position [788, 0]
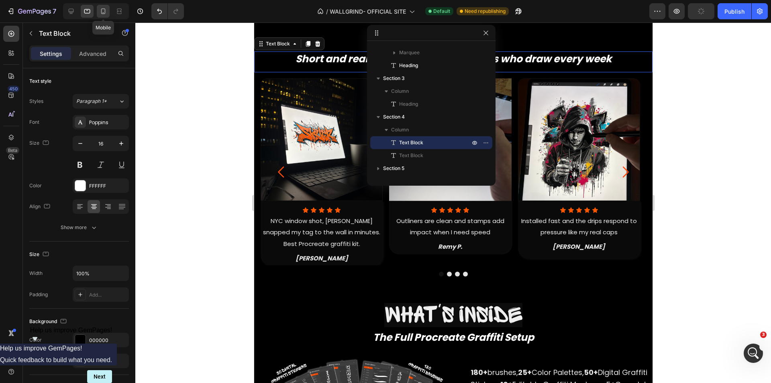
click at [103, 12] on icon at bounding box center [103, 11] width 8 height 8
type input "14"
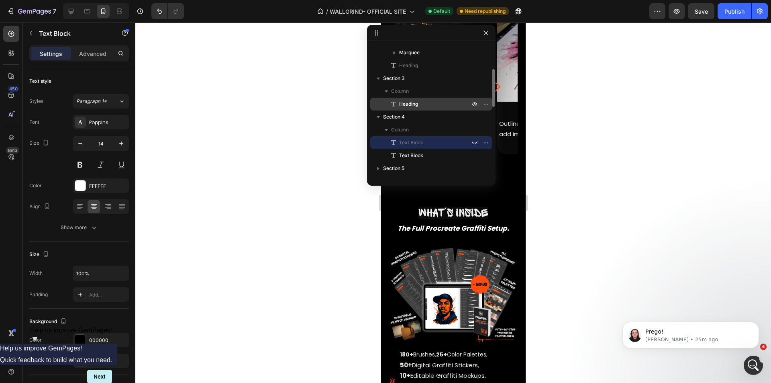
click at [412, 102] on span "Heading" at bounding box center [408, 104] width 19 height 8
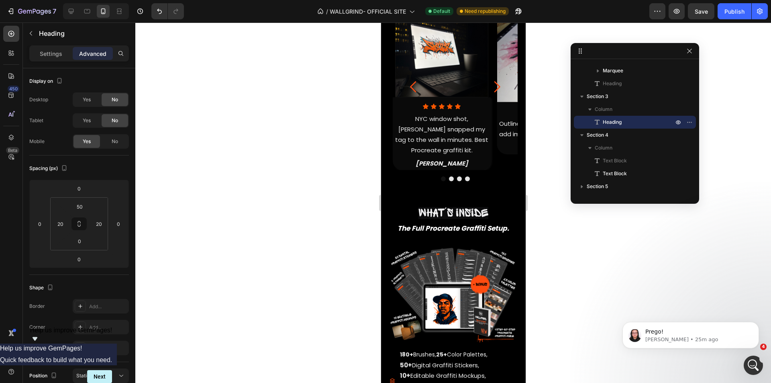
drag, startPoint x: 430, startPoint y: 33, endPoint x: 631, endPoint y: 53, distance: 201.8
